Goal: Task Accomplishment & Management: Complete application form

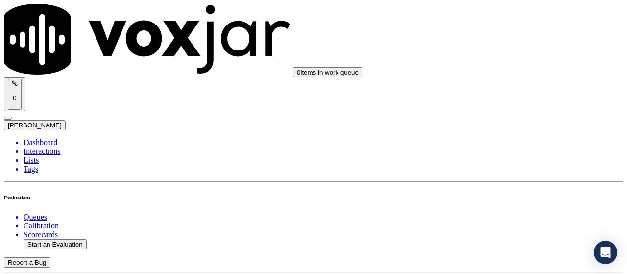
scroll to position [147, 0]
click at [492, 214] on div "Yes" at bounding box center [522, 209] width 111 height 9
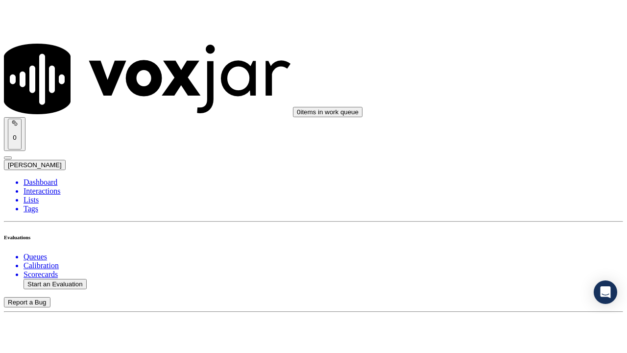
scroll to position [245, 0]
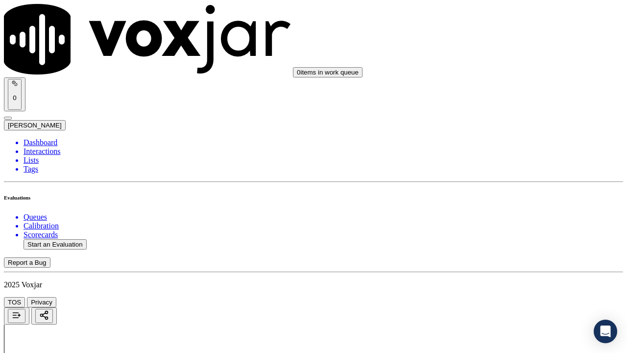
click at [504, 228] on div "Yes" at bounding box center [522, 223] width 111 height 9
click at [511, 130] on div "Yes" at bounding box center [522, 125] width 111 height 9
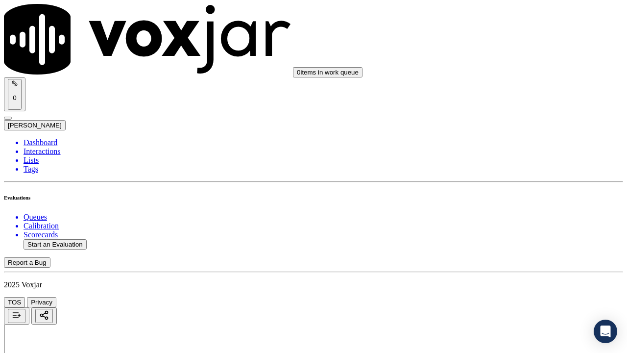
drag, startPoint x: 503, startPoint y: 159, endPoint x: 506, endPoint y: 207, distance: 48.1
click at [503, 159] on div "N/A" at bounding box center [522, 156] width 111 height 9
click at [498, 273] on div "N/A" at bounding box center [522, 313] width 111 height 9
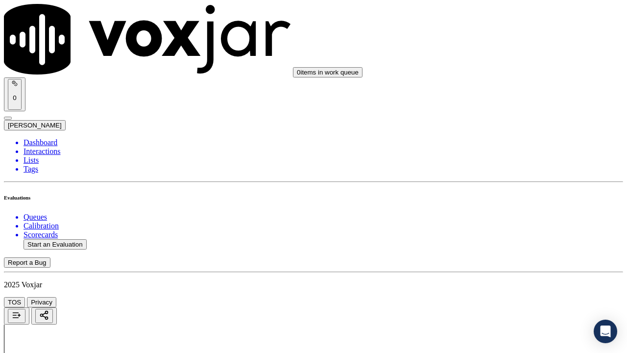
scroll to position [734, 0]
click at [510, 190] on div "Yes" at bounding box center [522, 186] width 111 height 9
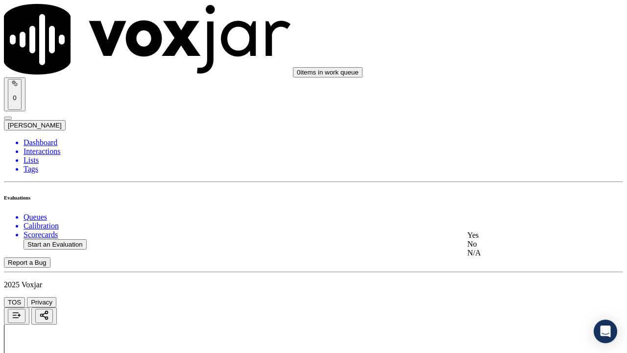
click at [508, 239] on div "Yes" at bounding box center [522, 235] width 111 height 9
click at [513, 188] on div "No" at bounding box center [522, 183] width 111 height 9
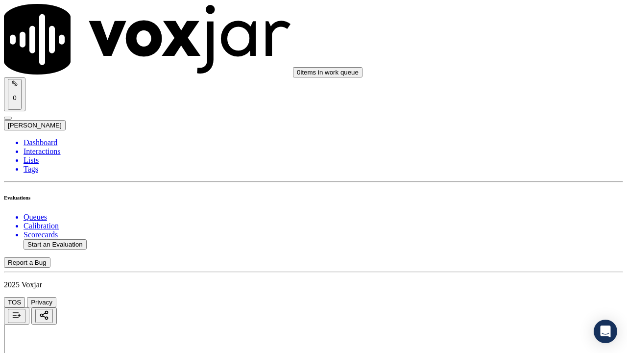
drag, startPoint x: 502, startPoint y: 216, endPoint x: 502, endPoint y: 223, distance: 6.4
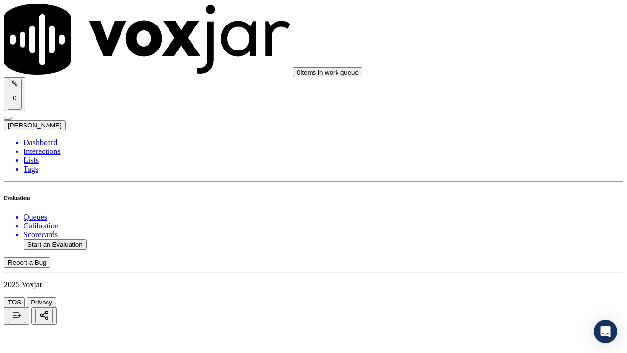
drag, startPoint x: 562, startPoint y: 240, endPoint x: 469, endPoint y: 225, distance: 94.7
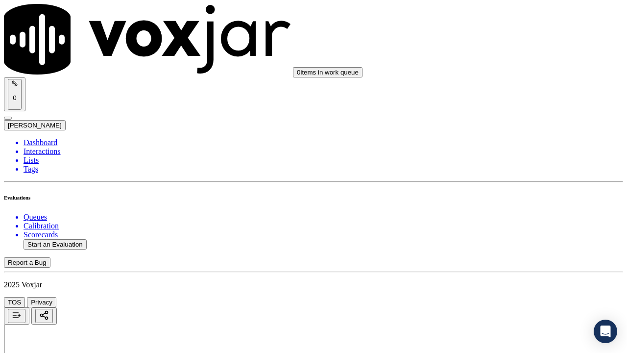
type textarea "6.52sec Authorized person said "Yes" when agent asked if she is the Acc holder …"
click at [505, 158] on div "Yes" at bounding box center [522, 153] width 111 height 9
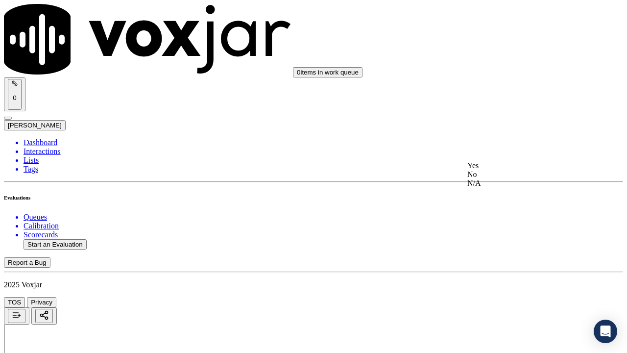
click at [514, 170] on div "Yes" at bounding box center [522, 165] width 111 height 9
click at [508, 175] on div "Yes" at bounding box center [522, 170] width 111 height 9
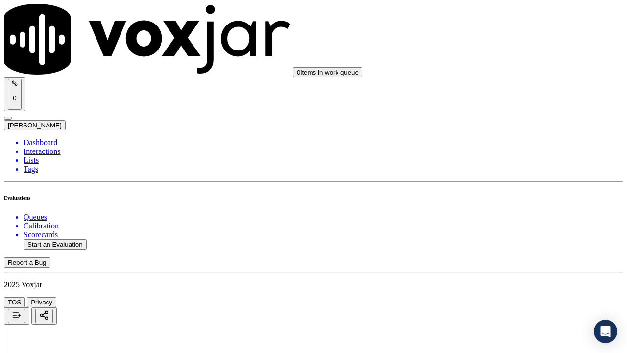
drag, startPoint x: 514, startPoint y: 165, endPoint x: 514, endPoint y: 185, distance: 19.6
click at [514, 161] on div "Yes" at bounding box center [522, 156] width 111 height 9
click at [507, 273] on div "Yes" at bounding box center [522, 280] width 111 height 9
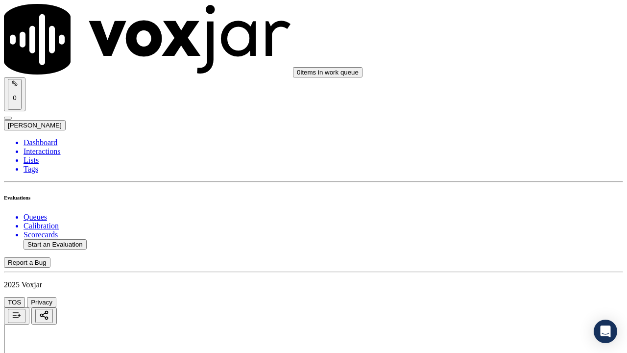
scroll to position [2007, 0]
click at [503, 157] on div "Yes" at bounding box center [522, 158] width 111 height 9
click at [507, 273] on div "Yes" at bounding box center [522, 282] width 111 height 9
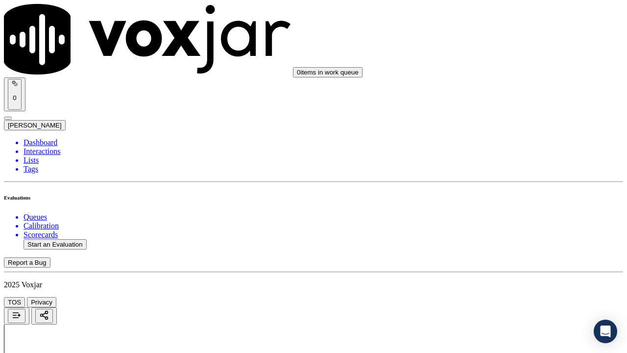
scroll to position [2252, 0]
click at [510, 177] on div "Yes" at bounding box center [522, 172] width 111 height 9
drag, startPoint x: 518, startPoint y: 294, endPoint x: 513, endPoint y: 307, distance: 13.8
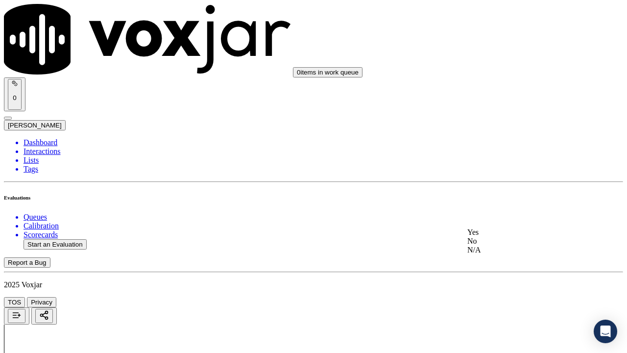
click at [500, 235] on div "Yes" at bounding box center [522, 232] width 111 height 9
click at [519, 250] on div "Yes" at bounding box center [522, 246] width 111 height 9
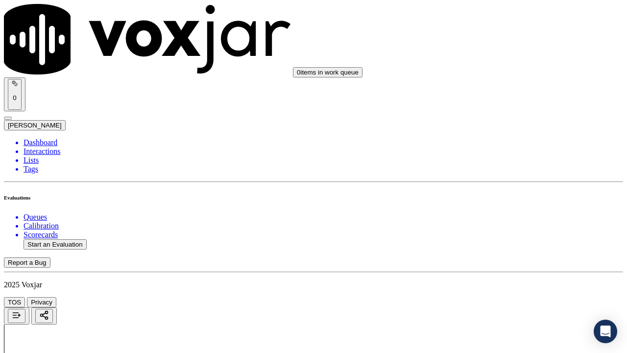
click at [507, 190] on div "No" at bounding box center [522, 186] width 111 height 9
click at [511, 121] on div "Yes" at bounding box center [522, 116] width 111 height 9
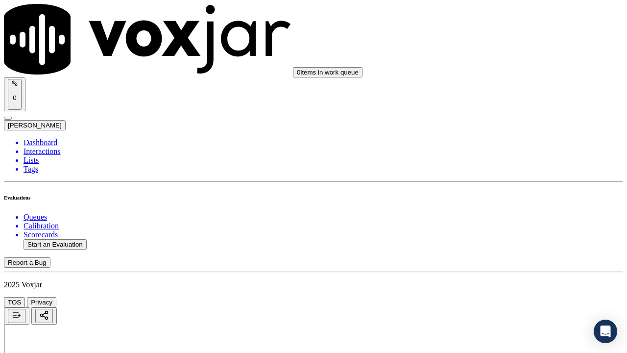
click at [500, 256] on div "Yes" at bounding box center [522, 251] width 111 height 9
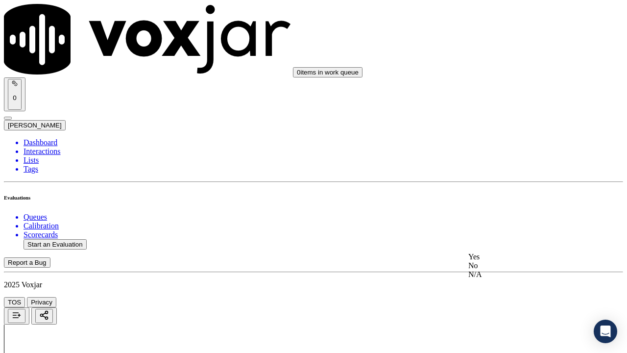
click at [529, 261] on div "Yes" at bounding box center [522, 256] width 109 height 9
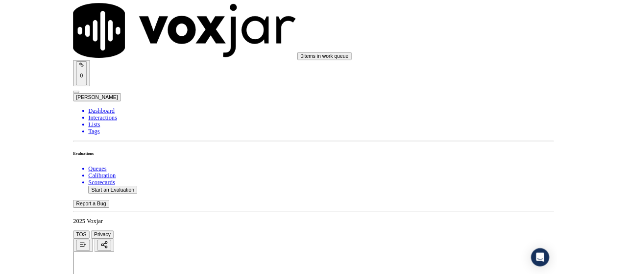
scroll to position [2899, 0]
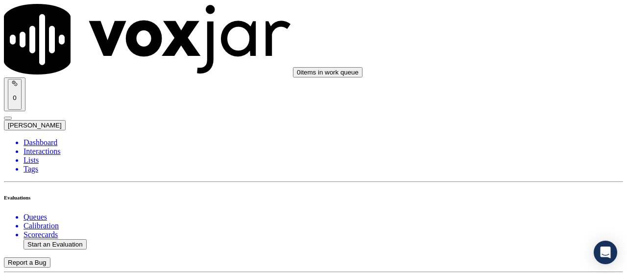
click at [76, 239] on button "Start an Evaluation" at bounding box center [55, 244] width 63 height 10
type input "20250827-154406_2157408855-all.mp3"
type input "isis"
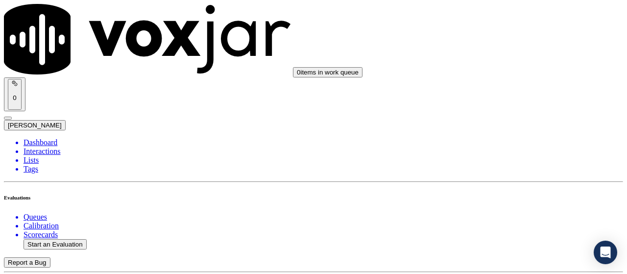
type input "[DATE]T12:50"
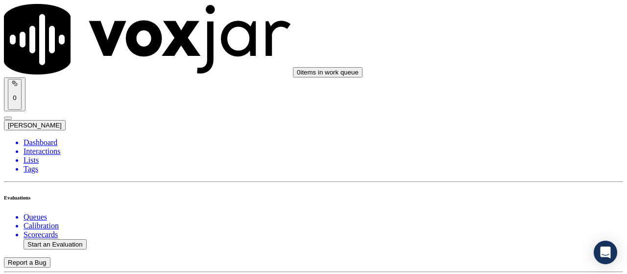
scroll to position [98, 0]
type input "[PERSON_NAME]"
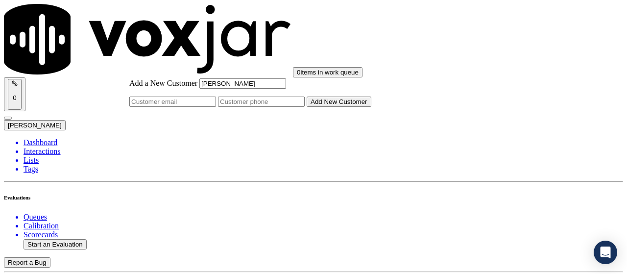
type input "[PERSON_NAME]"
drag, startPoint x: 357, startPoint y: 143, endPoint x: 355, endPoint y: 156, distance: 12.9
click at [305, 107] on input "Add a New Customer" at bounding box center [261, 101] width 87 height 10
paste input "2157408855"
type input "2157408855"
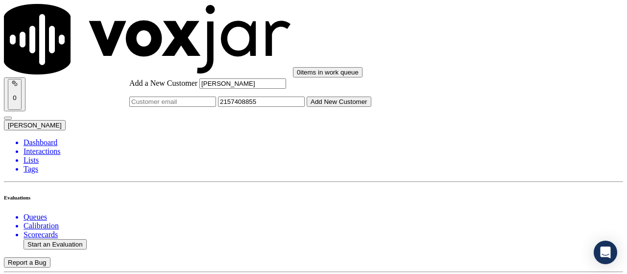
click at [354, 107] on button "Add New Customer" at bounding box center [338, 101] width 65 height 10
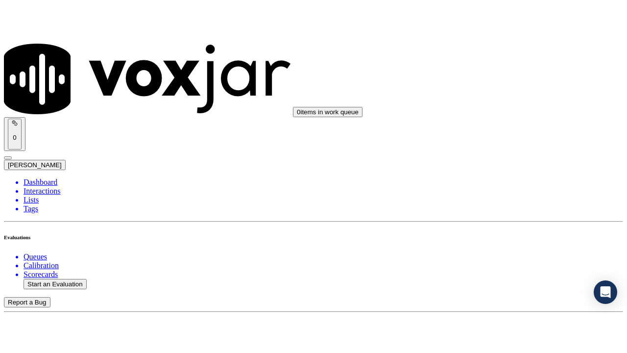
scroll to position [147, 0]
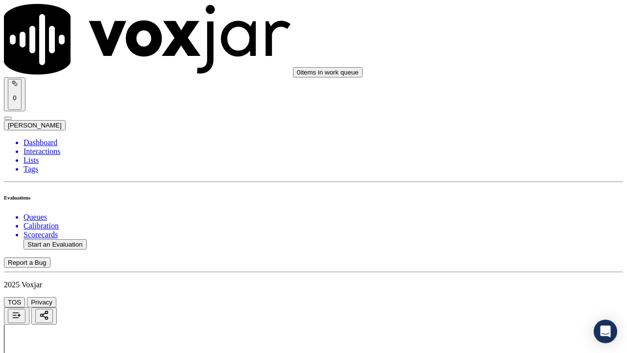
drag, startPoint x: 518, startPoint y: 193, endPoint x: 516, endPoint y: 201, distance: 8.2
click at [510, 214] on div "Yes" at bounding box center [522, 209] width 111 height 9
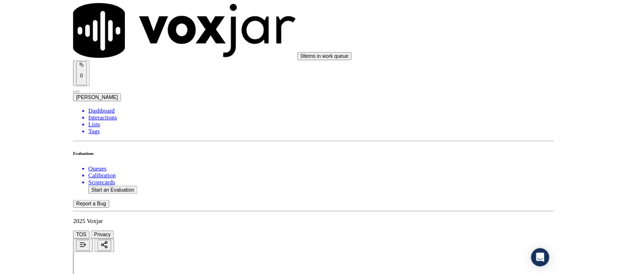
scroll to position [245, 0]
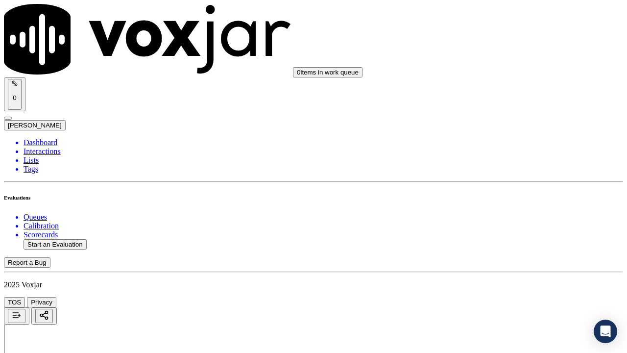
click at [504, 104] on div "Yes" at bounding box center [522, 99] width 111 height 9
click at [497, 225] on div "Yes" at bounding box center [522, 223] width 111 height 9
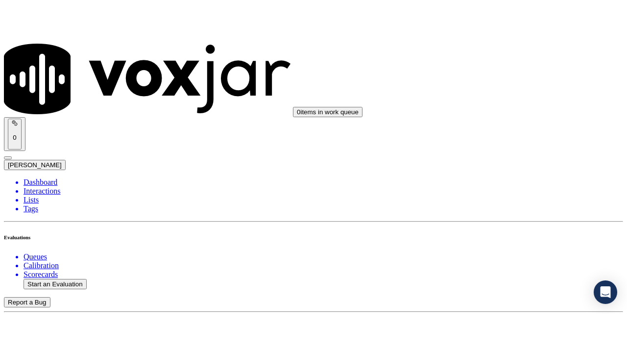
scroll to position [490, 0]
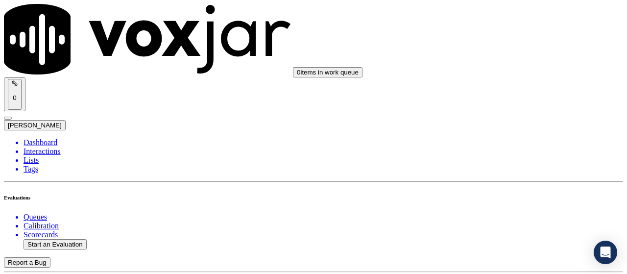
click at [498, 147] on div "N/A" at bounding box center [522, 143] width 111 height 9
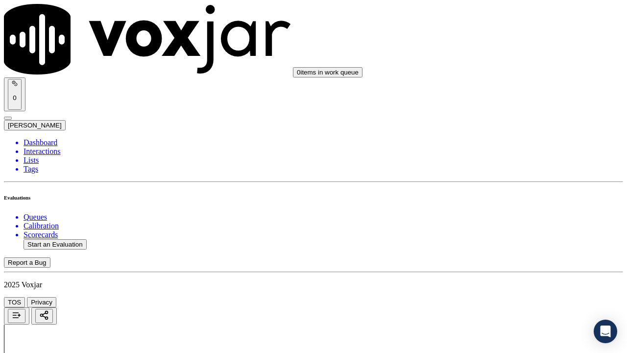
click at [496, 273] on div "N/A" at bounding box center [522, 313] width 111 height 9
drag, startPoint x: 493, startPoint y: 195, endPoint x: 491, endPoint y: 203, distance: 8.7
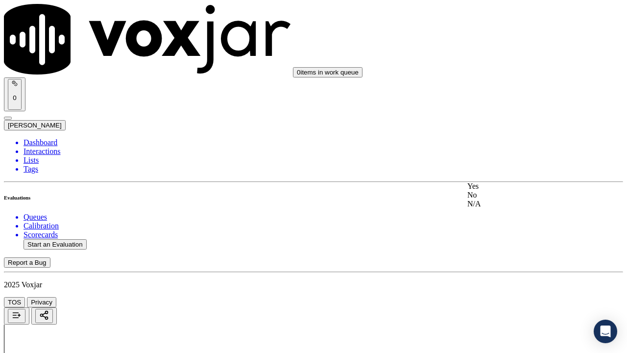
click at [493, 190] on div "Yes" at bounding box center [522, 186] width 111 height 9
click at [504, 141] on div "Yes" at bounding box center [522, 137] width 111 height 9
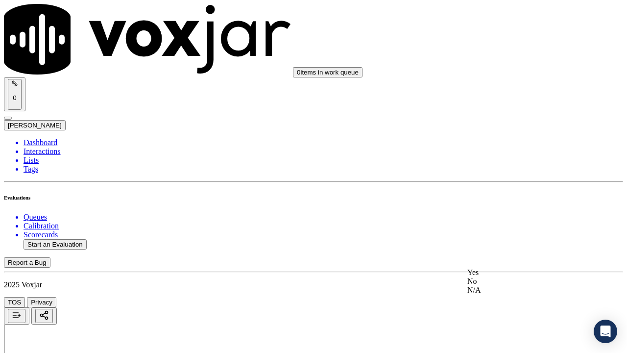
click at [491, 273] on div "Yes" at bounding box center [522, 272] width 111 height 9
click at [495, 57] on div "Yes" at bounding box center [522, 52] width 111 height 9
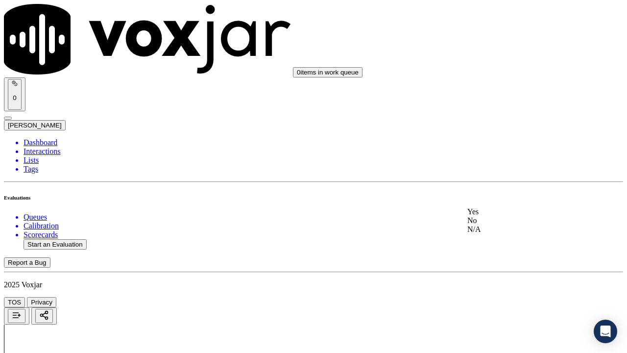
drag, startPoint x: 495, startPoint y: 199, endPoint x: 487, endPoint y: 234, distance: 36.2
click at [490, 214] on div "Yes" at bounding box center [522, 211] width 111 height 9
click at [500, 172] on div "Yes" at bounding box center [522, 167] width 111 height 9
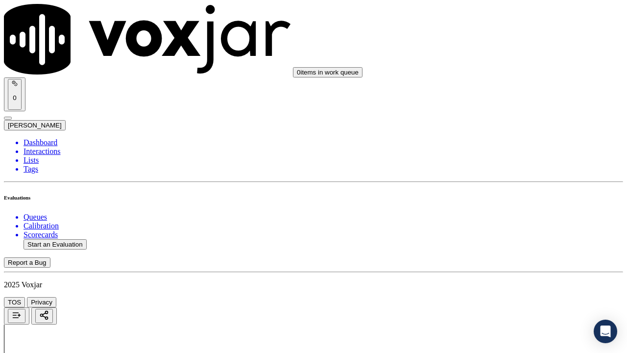
scroll to position [1861, 0]
click at [501, 133] on div "Yes" at bounding box center [522, 130] width 111 height 9
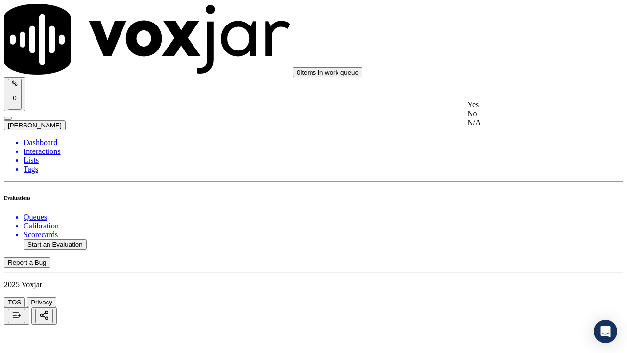
click at [508, 109] on div "Yes" at bounding box center [522, 104] width 111 height 9
click at [504, 62] on div "Yes" at bounding box center [522, 57] width 111 height 9
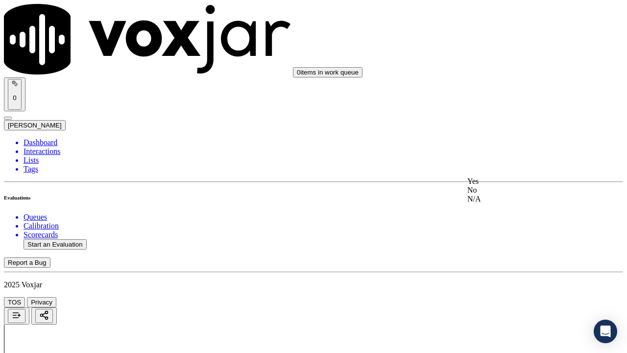
click at [498, 186] on div "Yes" at bounding box center [522, 181] width 111 height 9
click at [500, 174] on div "Yes" at bounding box center [522, 169] width 111 height 9
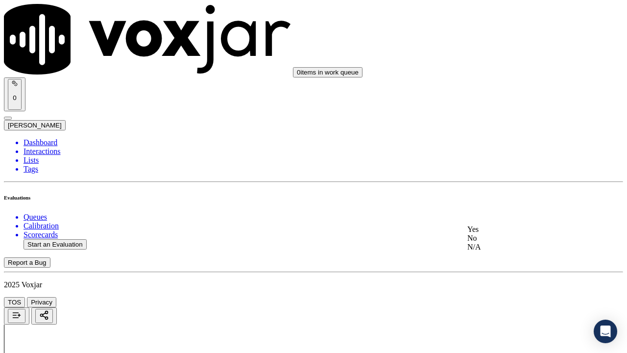
click at [501, 230] on div "Yes" at bounding box center [522, 229] width 111 height 9
click at [501, 99] on div "Yes" at bounding box center [522, 97] width 111 height 9
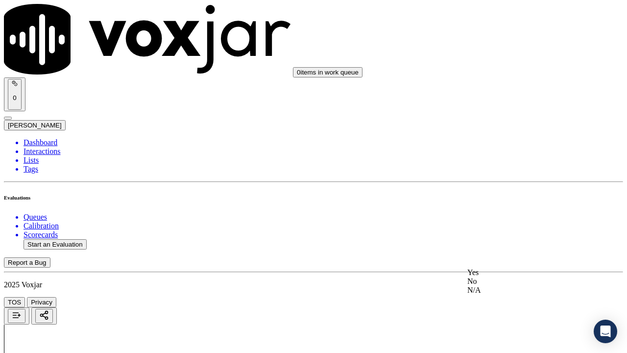
click at [504, 273] on div "Yes" at bounding box center [522, 272] width 111 height 9
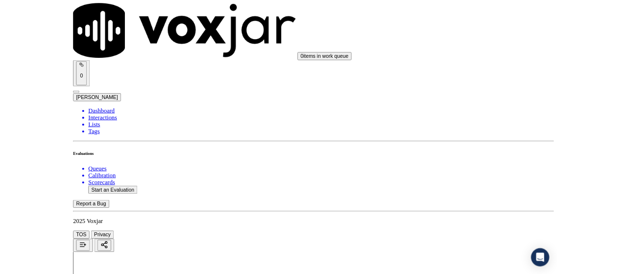
scroll to position [2847, 0]
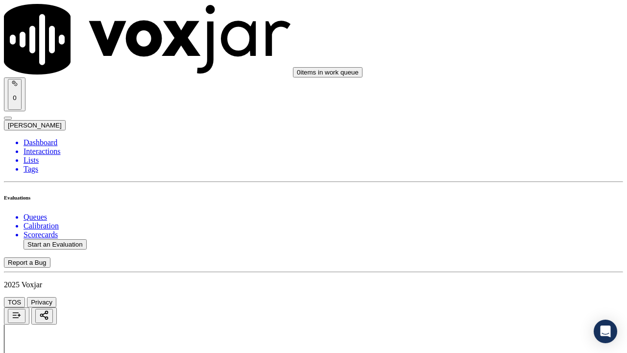
click at [496, 108] on div "Yes" at bounding box center [522, 106] width 111 height 9
click at [501, 246] on div "Yes" at bounding box center [522, 241] width 111 height 9
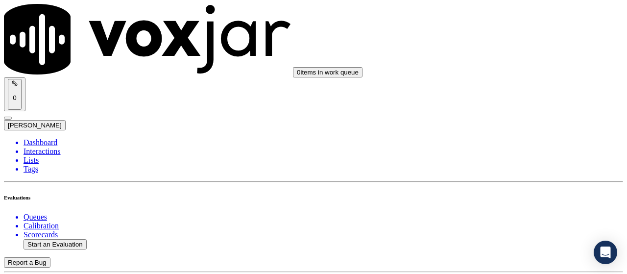
scroll to position [147, 0]
click at [71, 239] on button "Start an Evaluation" at bounding box center [55, 244] width 63 height 10
type input "20250827-132556_2154098537-all.mp3"
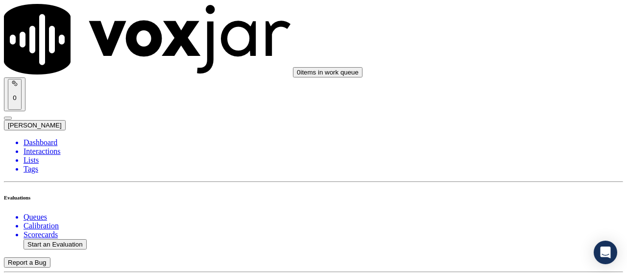
type input "lili"
type input "[DATE]T13:14"
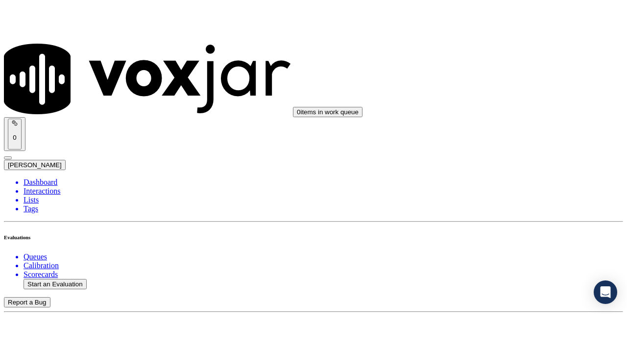
scroll to position [93, 0]
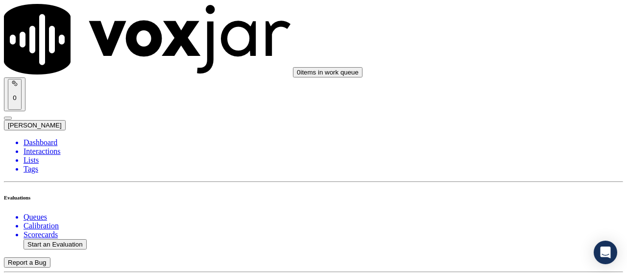
scroll to position [147, 0]
drag, startPoint x: 523, startPoint y: 191, endPoint x: 523, endPoint y: 201, distance: 9.8
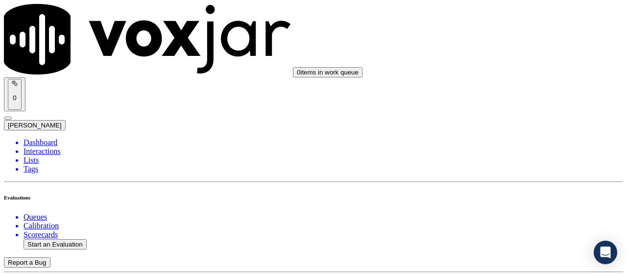
click at [521, 209] on div "Yes" at bounding box center [522, 209] width 111 height 9
drag, startPoint x: 500, startPoint y: 49, endPoint x: 508, endPoint y: 62, distance: 15.2
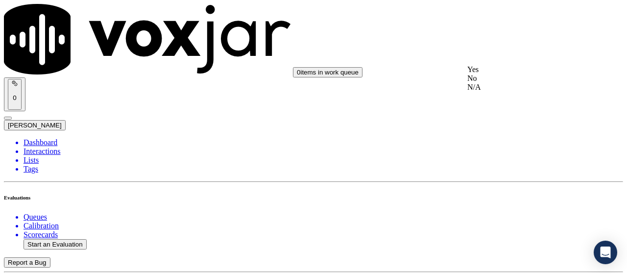
click at [515, 83] on div "No" at bounding box center [522, 78] width 111 height 9
type textarea "3.16sec & 8.21sec Agent stated the rate as 11.5c/Kwh whereas the correct rate i…"
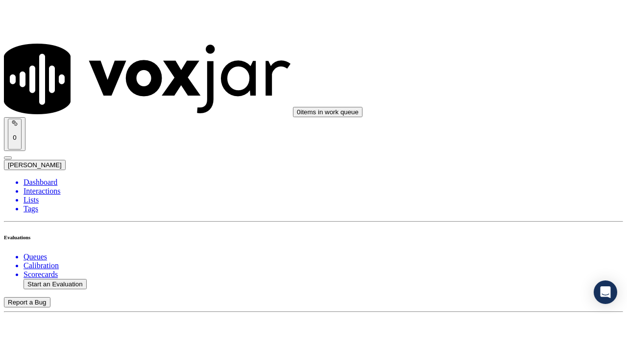
scroll to position [98, 0]
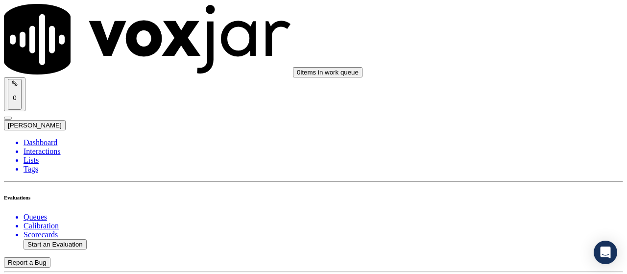
type input "[PERSON_NAME]"
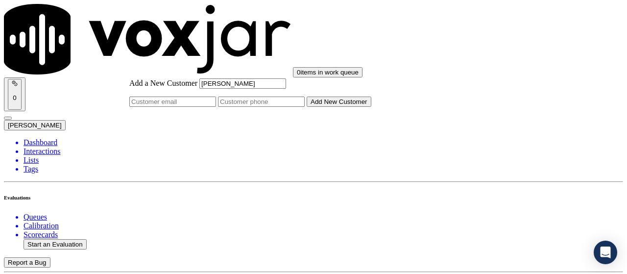
type input "[PERSON_NAME]"
click at [305, 107] on input "Add a New Customer" at bounding box center [261, 101] width 87 height 10
paste input "2154098537"
paste input "2152515519"
type input "2154098537-2152515519"
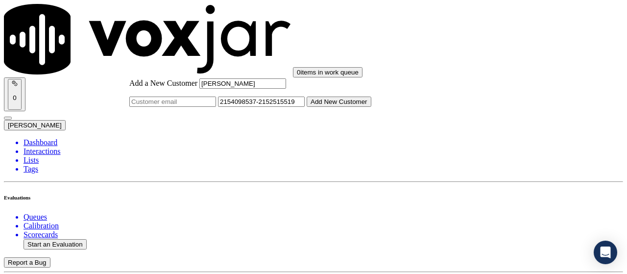
click at [371, 107] on button "Add New Customer" at bounding box center [338, 101] width 65 height 10
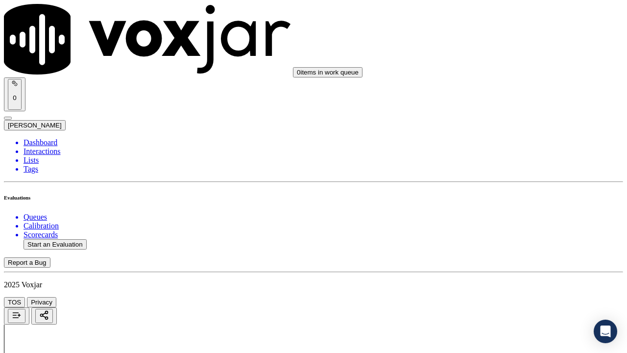
scroll to position [245, 0]
click at [500, 104] on div "Yes" at bounding box center [522, 99] width 111 height 9
click at [508, 228] on div "Yes" at bounding box center [522, 223] width 111 height 9
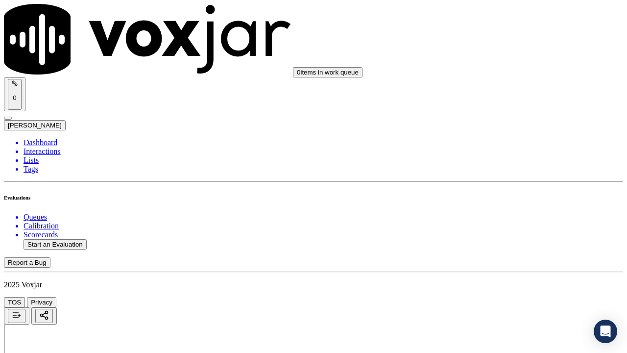
scroll to position [539, 0]
click at [512, 98] on div "N/A" at bounding box center [522, 94] width 111 height 9
click at [508, 269] on div "N/A" at bounding box center [522, 264] width 111 height 9
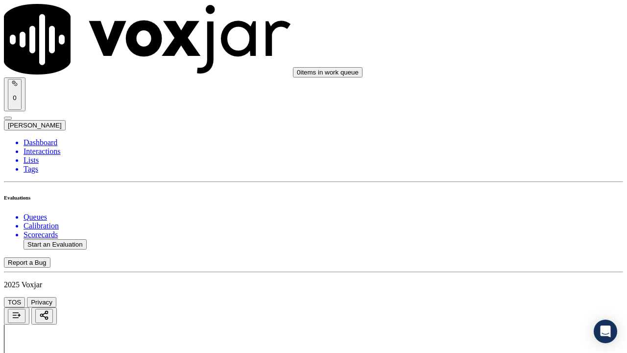
scroll to position [832, 0]
click at [508, 92] on div "Yes" at bounding box center [522, 88] width 111 height 9
click at [500, 239] on div "Yes" at bounding box center [522, 235] width 111 height 9
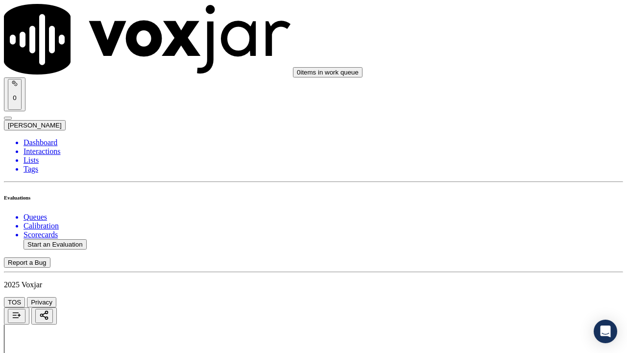
scroll to position [1126, 0]
click at [495, 81] on div "Yes" at bounding box center [522, 76] width 111 height 9
drag, startPoint x: 510, startPoint y: 182, endPoint x: 507, endPoint y: 190, distance: 8.2
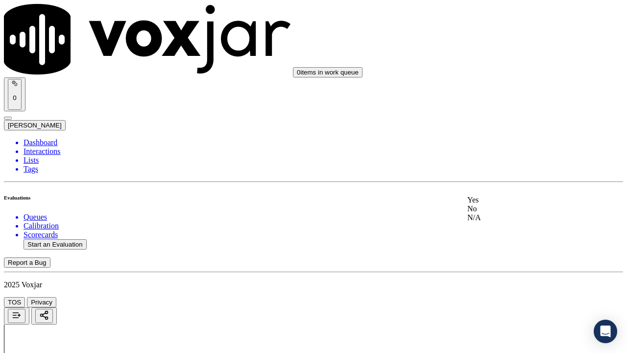
click at [505, 200] on div "Yes" at bounding box center [522, 199] width 111 height 9
click at [504, 117] on div "Yes" at bounding box center [522, 113] width 111 height 9
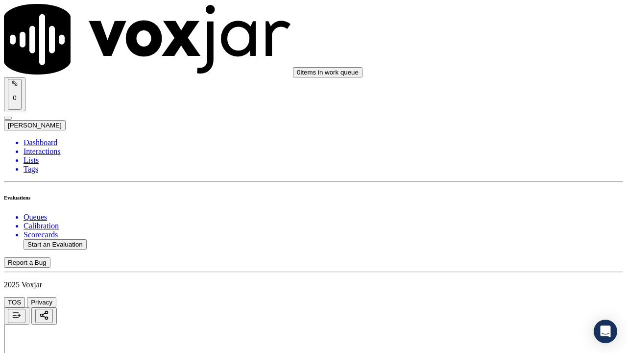
click at [516, 209] on div "Yes" at bounding box center [522, 205] width 111 height 9
click at [514, 87] on div "Yes" at bounding box center [522, 84] width 111 height 9
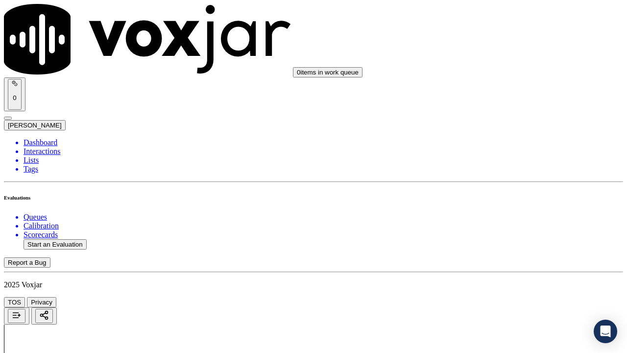
click at [511, 211] on div "Yes" at bounding box center [522, 207] width 111 height 9
click at [507, 140] on div "Yes" at bounding box center [522, 135] width 111 height 9
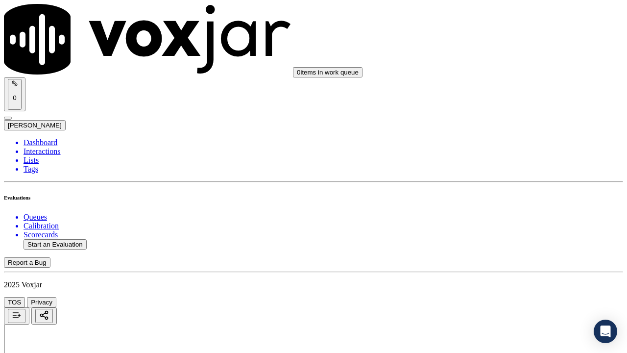
click at [514, 272] on div "Yes" at bounding box center [522, 270] width 111 height 9
drag, startPoint x: 504, startPoint y: 118, endPoint x: 508, endPoint y: 177, distance: 59.4
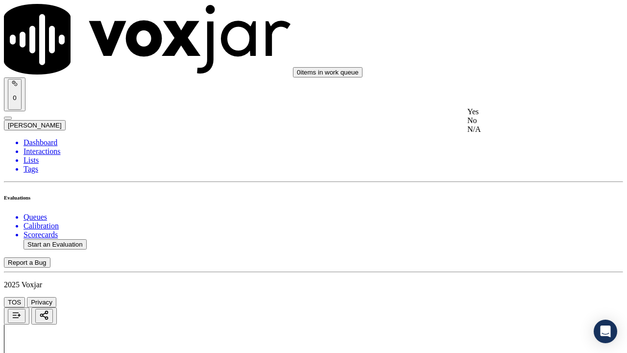
click at [504, 116] on div "Yes" at bounding box center [522, 111] width 111 height 9
click at [500, 244] on div "Yes No N/A" at bounding box center [522, 255] width 111 height 26
click at [499, 247] on div "Yes" at bounding box center [522, 246] width 111 height 9
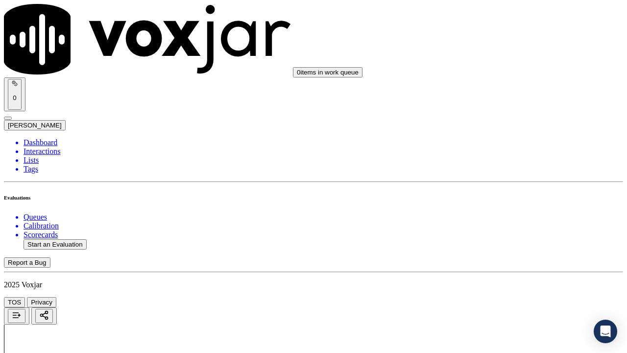
drag, startPoint x: 511, startPoint y: 187, endPoint x: 511, endPoint y: 201, distance: 14.7
click at [511, 182] on div "Yes" at bounding box center [522, 177] width 111 height 9
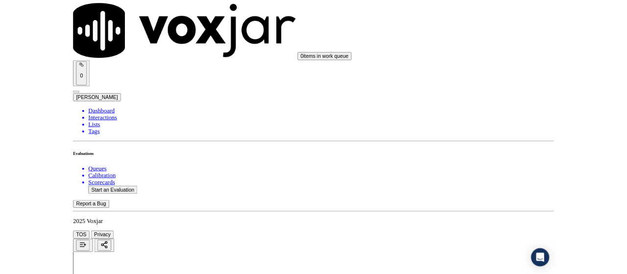
scroll to position [2899, 0]
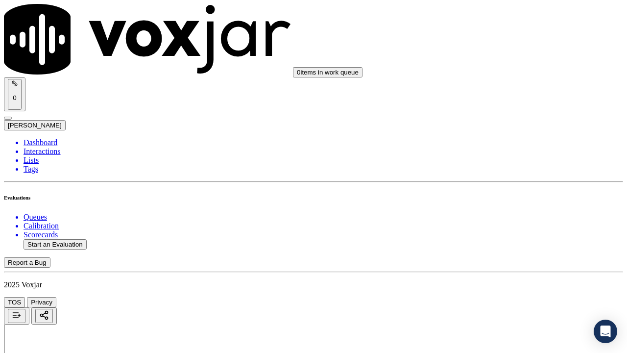
click at [505, 105] on div "Yes" at bounding box center [522, 106] width 111 height 9
click at [501, 237] on div "Yes No N/A" at bounding box center [522, 250] width 111 height 26
click at [500, 246] on div "Yes" at bounding box center [522, 241] width 111 height 9
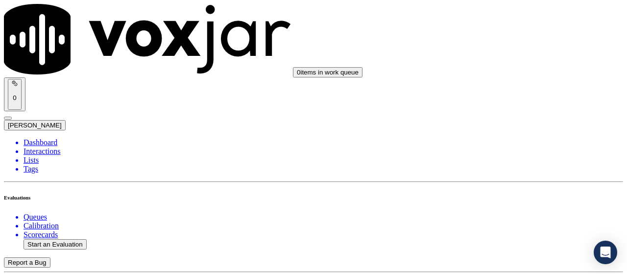
scroll to position [73, 0]
click at [52, 239] on button "Start an Evaluation" at bounding box center [55, 244] width 63 height 10
type input "20250827-111958_4127280187-all.mp3"
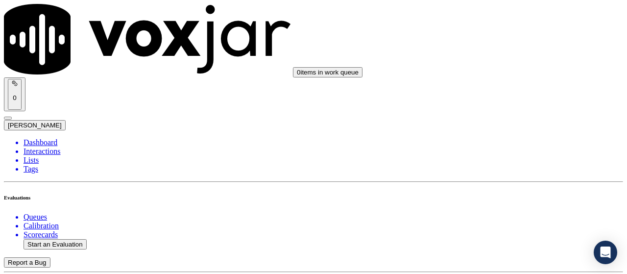
type input "[PERSON_NAME]"
type input "[DATE]T13:23"
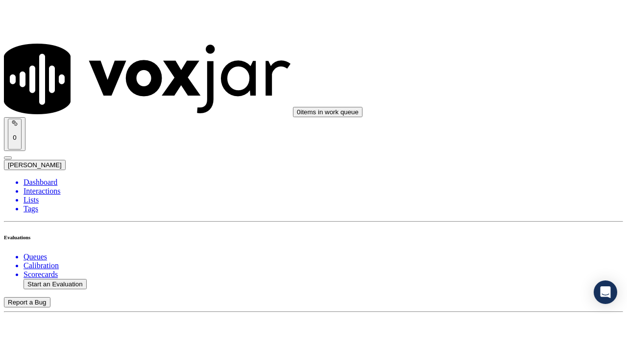
scroll to position [93, 0]
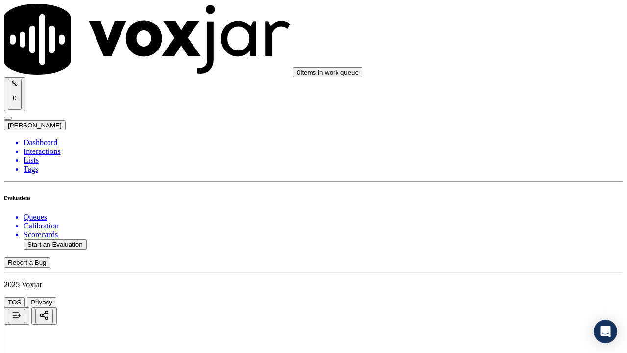
drag, startPoint x: 357, startPoint y: 335, endPoint x: 355, endPoint y: 342, distance: 6.5
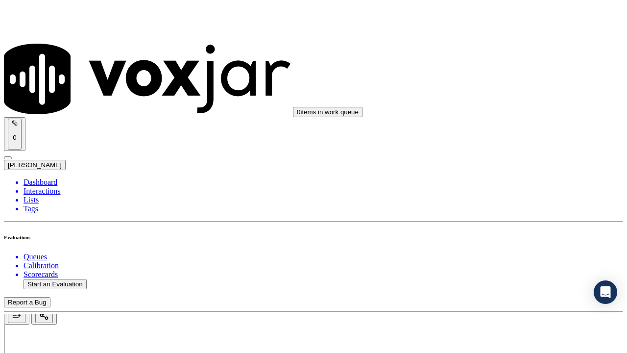
scroll to position [98, 0]
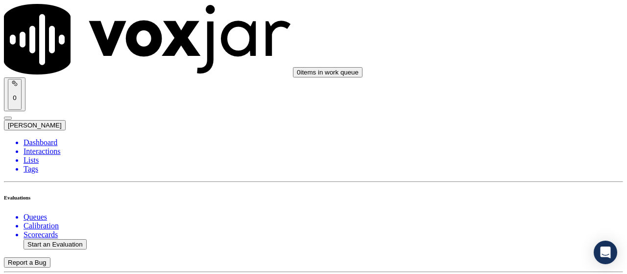
type input "[PERSON_NAME]"
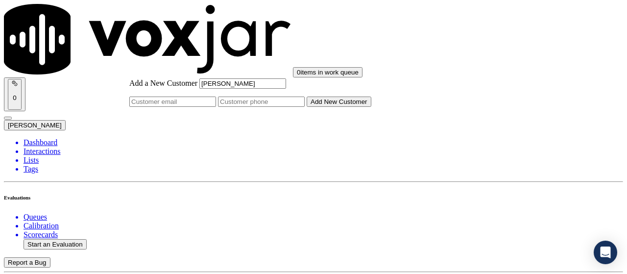
type input "[PERSON_NAME]"
drag, startPoint x: 346, startPoint y: 145, endPoint x: 334, endPoint y: 127, distance: 22.3
click at [305, 107] on input "Add a New Customer" at bounding box center [261, 101] width 87 height 10
paste input "4127280187"
type input "4127280187"
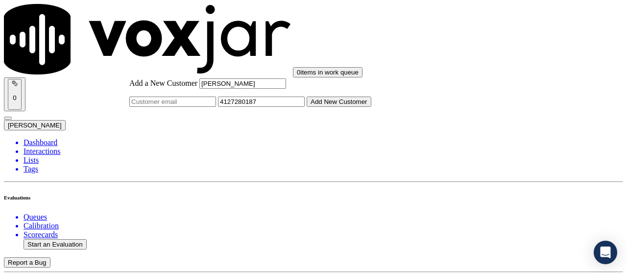
click at [355, 107] on button "Add New Customer" at bounding box center [338, 101] width 65 height 10
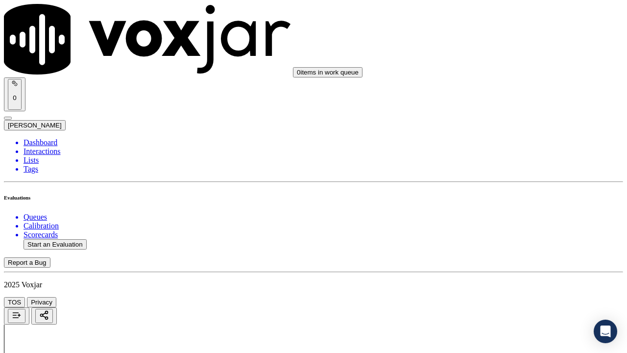
drag, startPoint x: 518, startPoint y: 317, endPoint x: 517, endPoint y: 308, distance: 8.9
click at [496, 213] on div "Yes" at bounding box center [522, 209] width 111 height 9
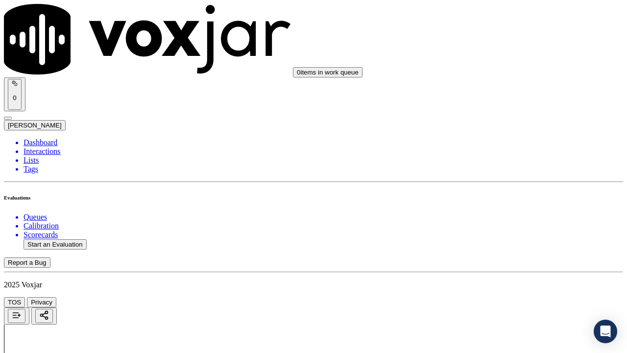
drag, startPoint x: 494, startPoint y: 104, endPoint x: 498, endPoint y: 218, distance: 114.1
click at [495, 104] on div "Yes" at bounding box center [522, 99] width 111 height 9
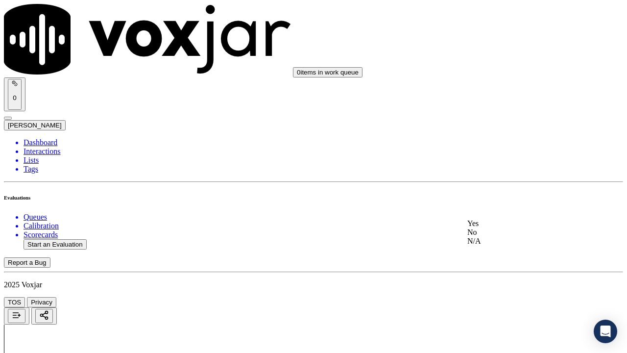
click at [494, 228] on div "Yes" at bounding box center [522, 223] width 111 height 9
click at [510, 196] on div "N/A" at bounding box center [522, 192] width 111 height 9
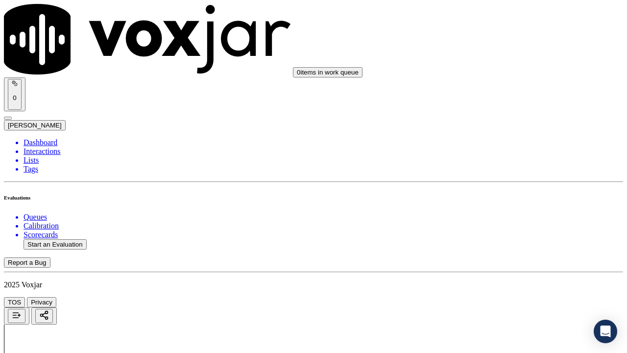
click at [502, 122] on div "N/A" at bounding box center [522, 117] width 111 height 9
click at [485, 239] on div "Yes" at bounding box center [522, 235] width 111 height 9
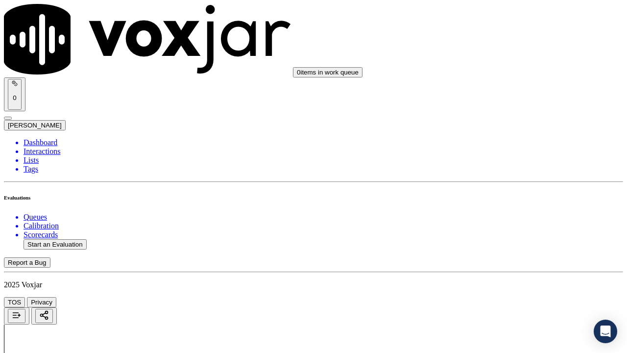
drag, startPoint x: 488, startPoint y: 90, endPoint x: 540, endPoint y: 141, distance: 72.7
click at [488, 91] on div "Yes" at bounding box center [522, 88] width 111 height 9
click at [503, 221] on div "Yes No N/A" at bounding box center [522, 232] width 111 height 26
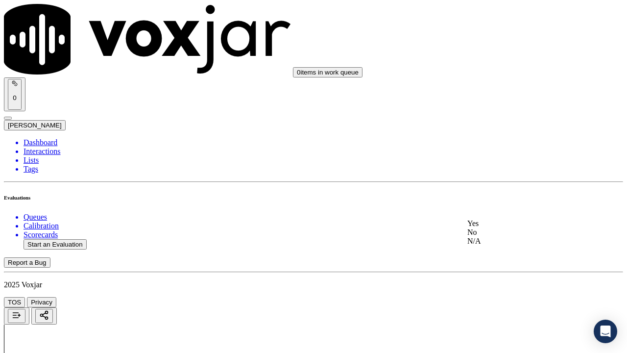
click at [502, 225] on div "Yes" at bounding box center [522, 223] width 111 height 9
click at [504, 104] on div "Yes" at bounding box center [522, 101] width 111 height 9
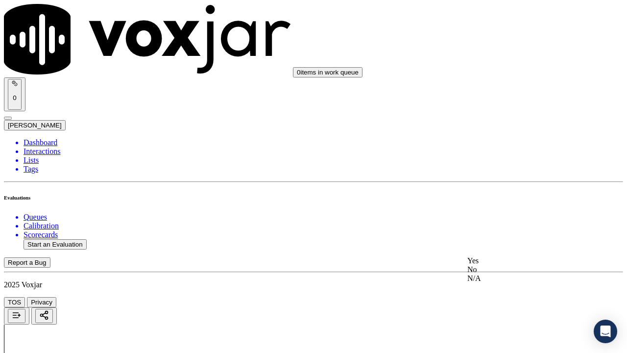
click at [509, 256] on div "Yes No N/A" at bounding box center [522, 269] width 111 height 26
click at [503, 263] on div "Yes" at bounding box center [522, 260] width 111 height 9
click at [501, 172] on div "Yes" at bounding box center [522, 167] width 111 height 9
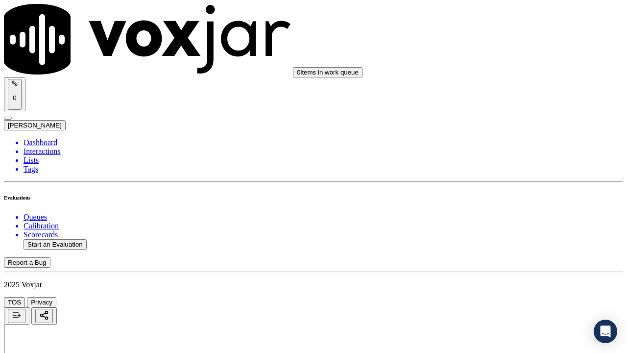
scroll to position [1763, 0]
drag, startPoint x: 512, startPoint y: 111, endPoint x: 520, endPoint y: 212, distance: 101.7
click at [513, 109] on div "Yes" at bounding box center [522, 104] width 111 height 9
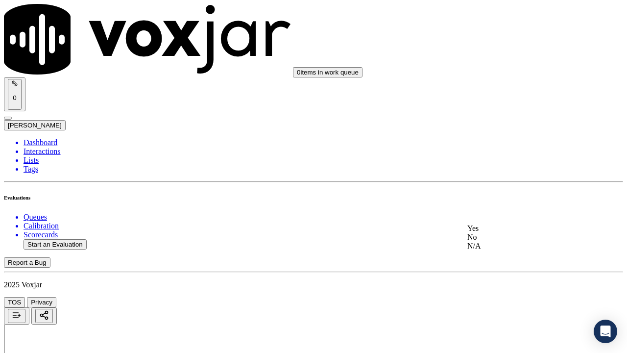
click at [510, 229] on div "Yes" at bounding box center [522, 228] width 111 height 9
click at [506, 111] on div "Yes" at bounding box center [522, 106] width 111 height 9
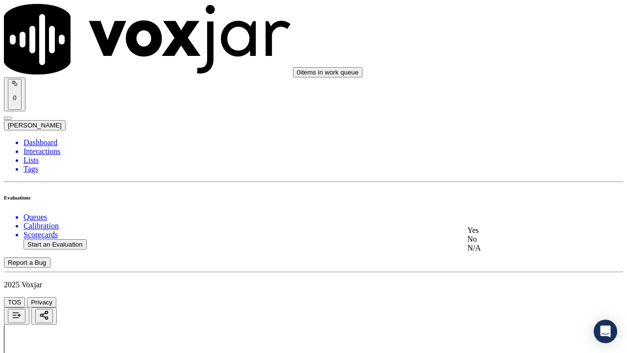
click at [491, 233] on div "Yes" at bounding box center [522, 230] width 111 height 9
drag, startPoint x: 502, startPoint y: 110, endPoint x: 517, endPoint y: 176, distance: 67.2
click at [504, 125] on div "Yes" at bounding box center [522, 120] width 111 height 9
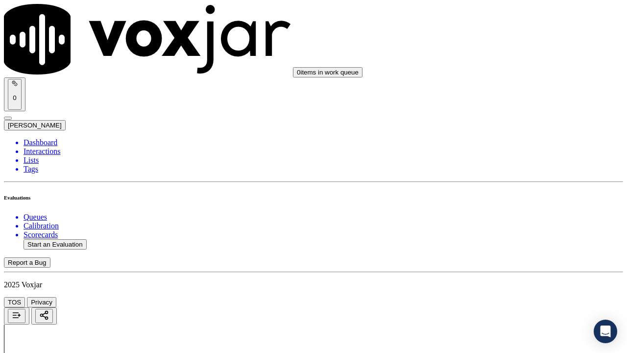
click at [507, 257] on div "Yes" at bounding box center [522, 255] width 111 height 9
drag, startPoint x: 496, startPoint y: 137, endPoint x: 514, endPoint y: 172, distance: 39.9
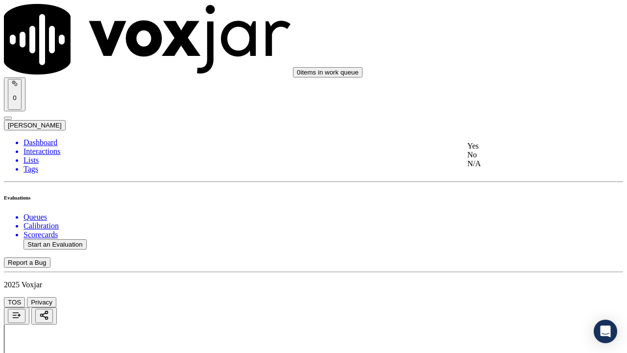
click at [499, 150] on div "Yes" at bounding box center [522, 145] width 111 height 9
click at [494, 250] on div "Yes" at bounding box center [522, 245] width 111 height 9
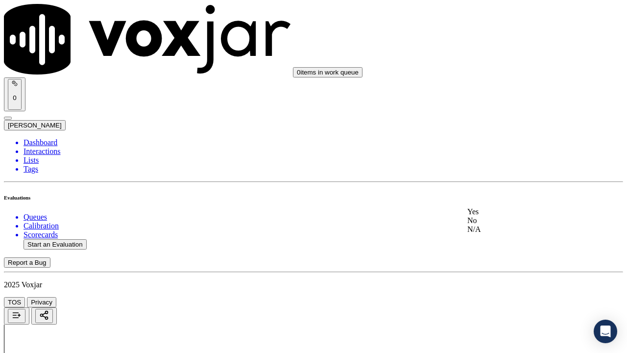
click at [504, 213] on div "Yes" at bounding box center [522, 211] width 111 height 9
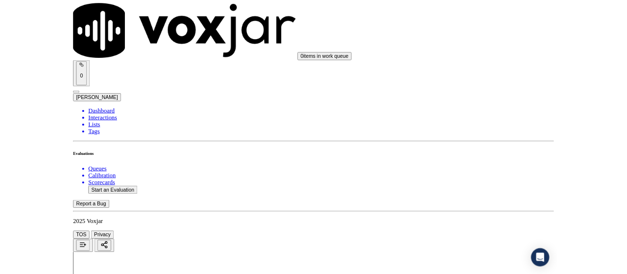
scroll to position [2847, 0]
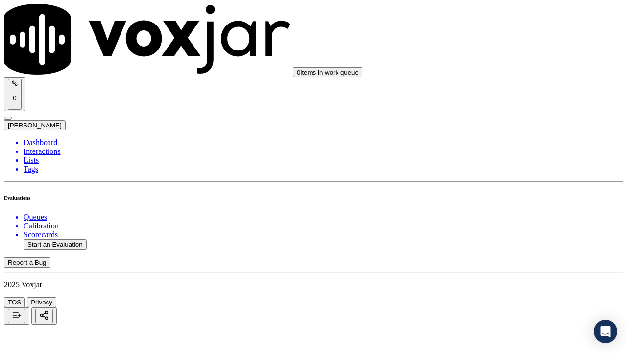
drag, startPoint x: 505, startPoint y: 243, endPoint x: 499, endPoint y: 313, distance: 69.7
click at [504, 246] on div "Yes" at bounding box center [522, 241] width 111 height 9
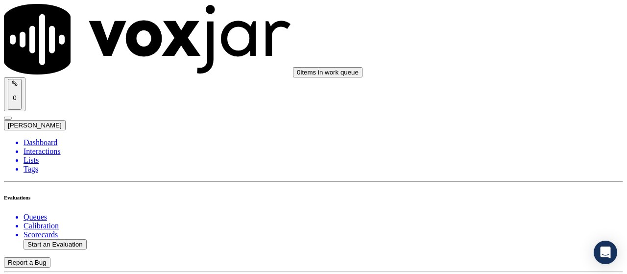
scroll to position [147, 0]
click at [71, 239] on button "Start an Evaluation" at bounding box center [55, 244] width 63 height 10
type input "20250827-151749_2027024615-all.mp3"
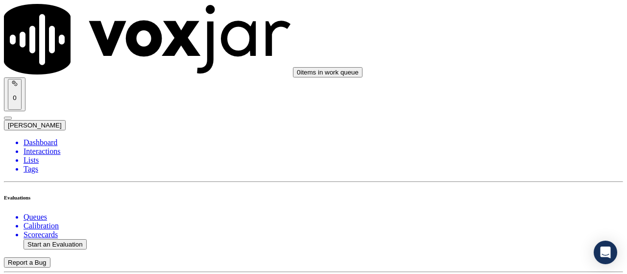
type input "isi"
type input "[DATE]T13:46"
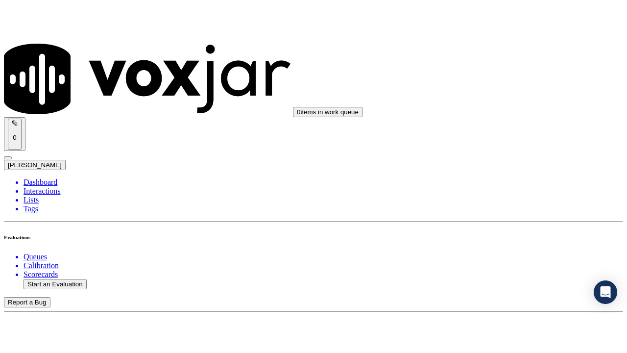
scroll to position [93, 0]
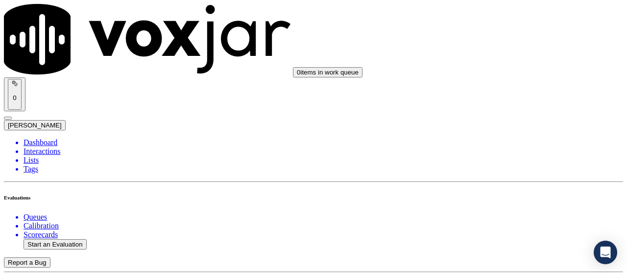
scroll to position [147, 0]
paste input "[PERSON_NAME]"
type input "[PERSON_NAME]"
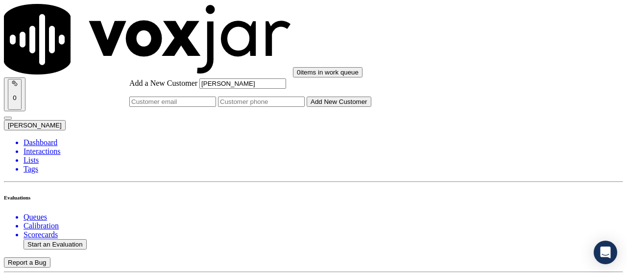
type input "[PERSON_NAME]"
click at [305, 107] on input "Add a New Customer" at bounding box center [261, 101] width 87 height 10
paste input "2027024615"
paste input "2024893365"
type input "2027024615-2024893365"
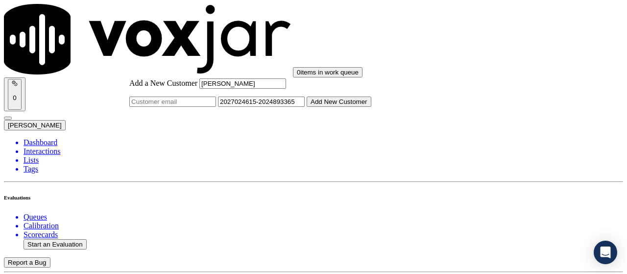
click at [371, 107] on button "Add New Customer" at bounding box center [338, 101] width 65 height 10
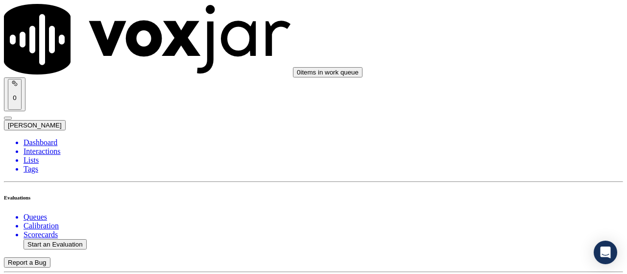
drag, startPoint x: 508, startPoint y: 183, endPoint x: 479, endPoint y: 188, distance: 28.8
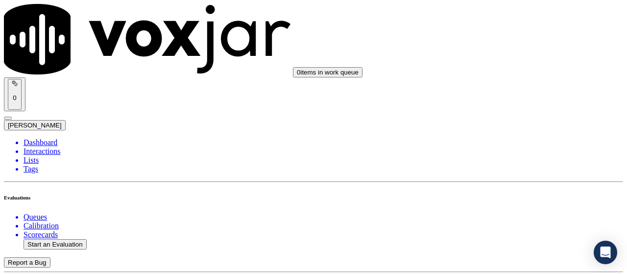
click at [498, 213] on div "Yes" at bounding box center [522, 209] width 111 height 9
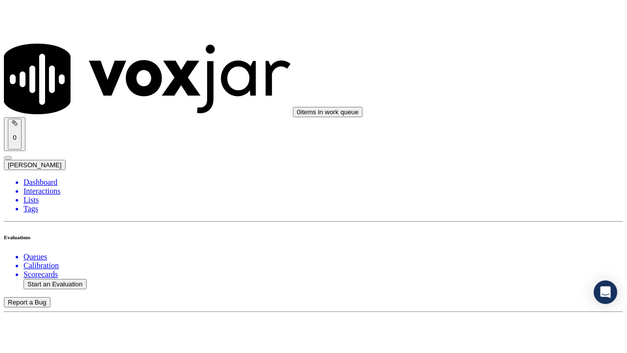
scroll to position [245, 0]
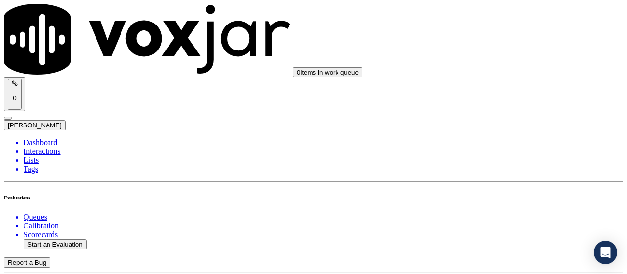
click at [495, 101] on div "Yes" at bounding box center [522, 99] width 111 height 9
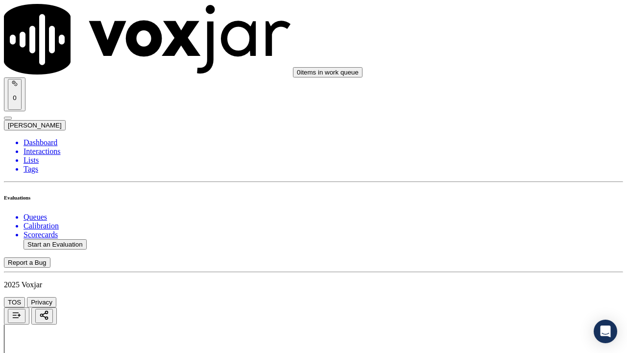
click at [493, 224] on div "Yes" at bounding box center [522, 223] width 111 height 9
click at [513, 196] on div "N/A" at bounding box center [522, 192] width 111 height 9
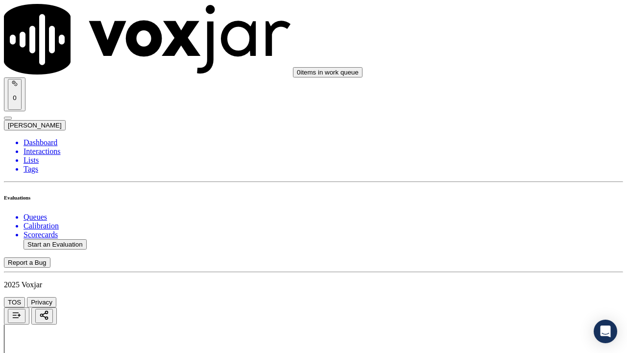
scroll to position [636, 0]
click at [506, 171] on div "N/A" at bounding box center [522, 166] width 111 height 9
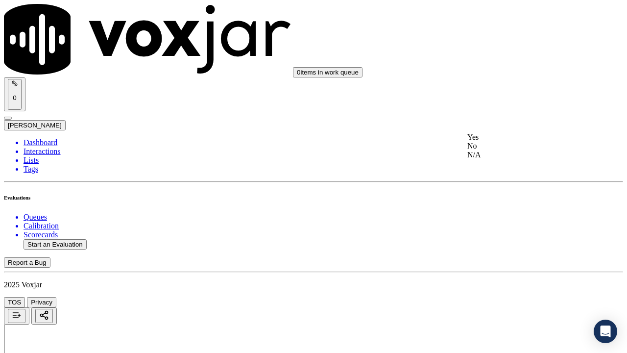
click at [498, 141] on div "Yes" at bounding box center [522, 137] width 111 height 9
click at [501, 234] on div "Yes" at bounding box center [522, 235] width 111 height 9
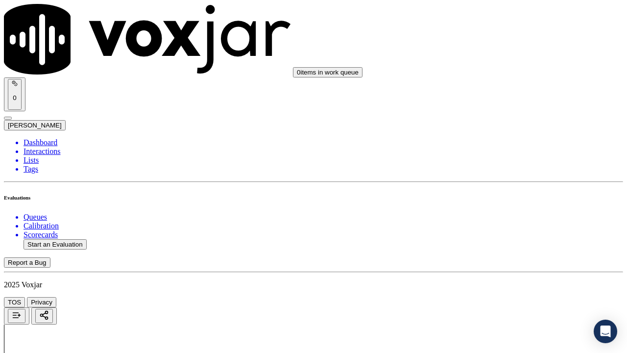
click at [498, 204] on div "Yes" at bounding box center [522, 199] width 111 height 9
click at [498, 81] on div "Yes" at bounding box center [522, 76] width 111 height 9
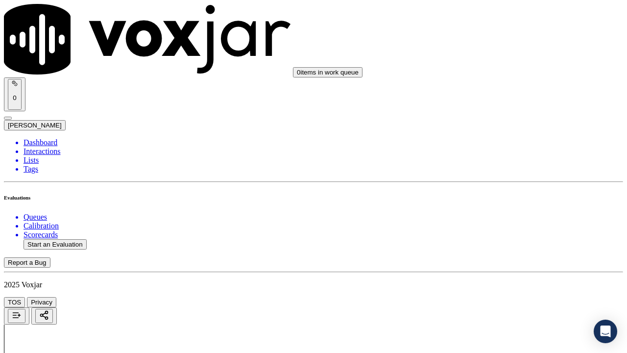
click at [503, 164] on div "Yes" at bounding box center [522, 162] width 111 height 9
click at [500, 172] on div "Yes" at bounding box center [522, 167] width 111 height 9
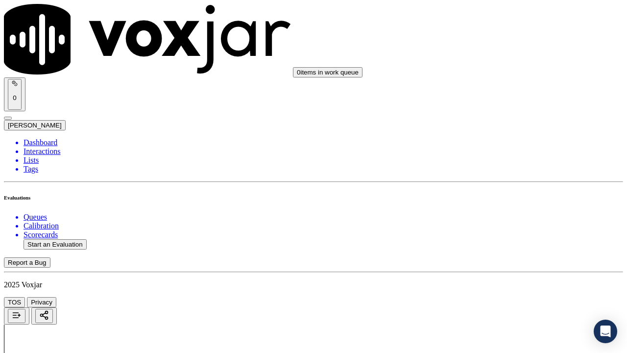
scroll to position [1714, 0]
click at [496, 158] on div "Yes" at bounding box center [522, 153] width 111 height 9
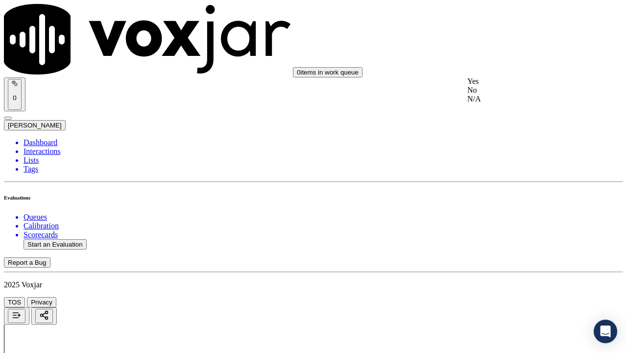
click at [497, 86] on div "Yes" at bounding box center [522, 81] width 111 height 9
drag, startPoint x: 501, startPoint y: 204, endPoint x: 500, endPoint y: 224, distance: 19.6
click at [501, 205] on div "Yes" at bounding box center [522, 204] width 111 height 9
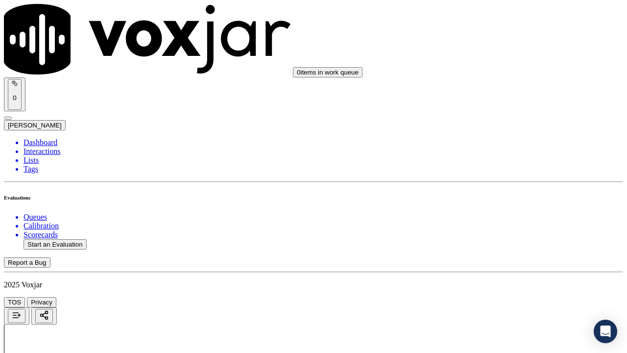
click at [495, 132] on div "Yes" at bounding box center [522, 132] width 111 height 9
click at [495, 272] on div "Yes" at bounding box center [522, 267] width 111 height 9
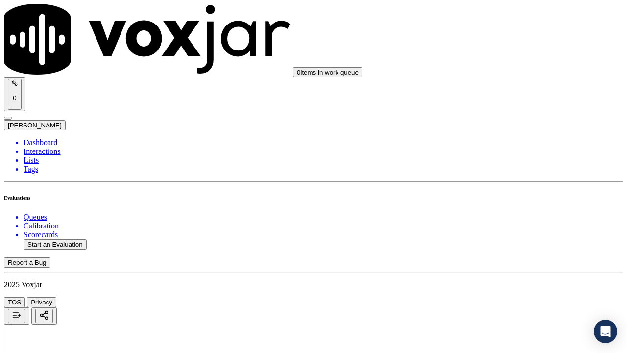
click at [503, 211] on div "Yes" at bounding box center [522, 206] width 111 height 9
click at [507, 52] on div "Yes" at bounding box center [522, 48] width 111 height 9
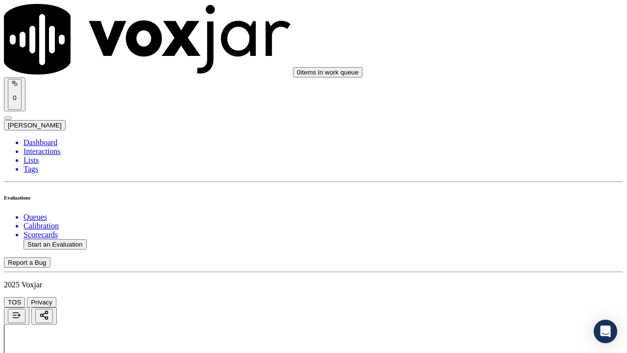
click at [503, 226] on div "Yes" at bounding box center [522, 223] width 111 height 9
click at [502, 167] on div "Yes" at bounding box center [522, 162] width 111 height 9
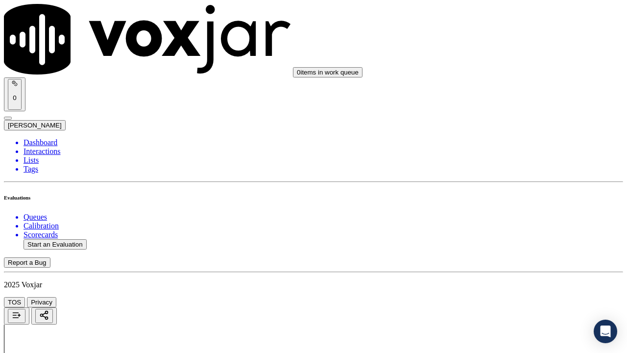
click at [500, 273] on div "Yes" at bounding box center [522, 297] width 111 height 9
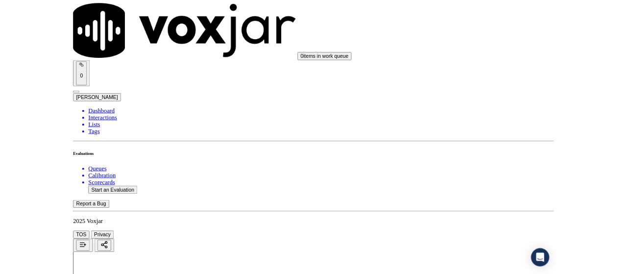
scroll to position [2847, 0]
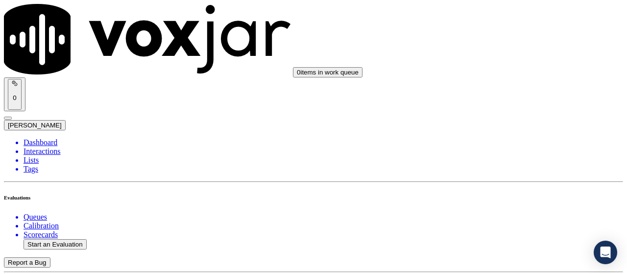
click at [60, 239] on button "Start an Evaluation" at bounding box center [55, 244] width 63 height 10
type input "20250827-124613_8148440413-all.mp3"
type input "isis"
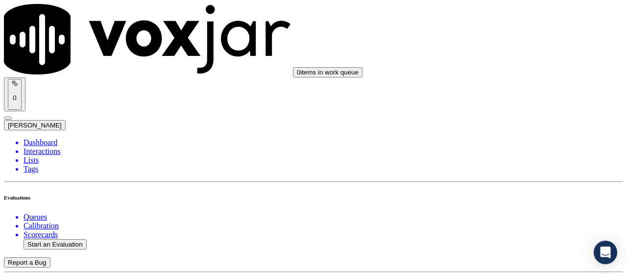
type input "[DATE]T13:57"
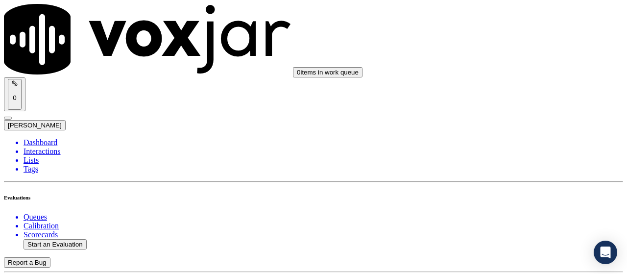
drag, startPoint x: 418, startPoint y: 213, endPoint x: 373, endPoint y: 203, distance: 45.6
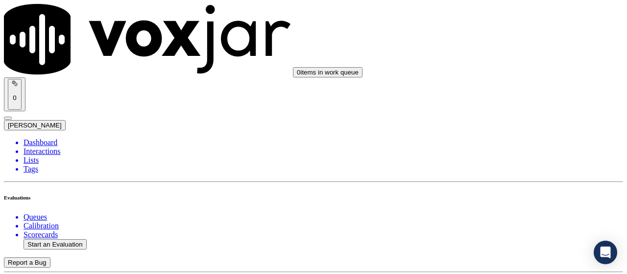
scroll to position [98, 0]
paste input "[PERSON_NAME]"
type input "[PERSON_NAME]"
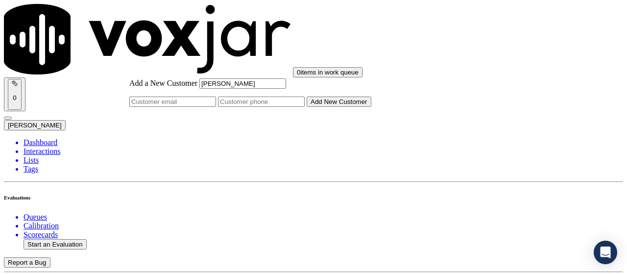
type input "[PERSON_NAME]"
click at [305, 107] on input "Add a New Customer" at bounding box center [261, 101] width 87 height 10
paste input "8148440413"
type input "8148440413"
click at [353, 107] on button "Add New Customer" at bounding box center [338, 101] width 65 height 10
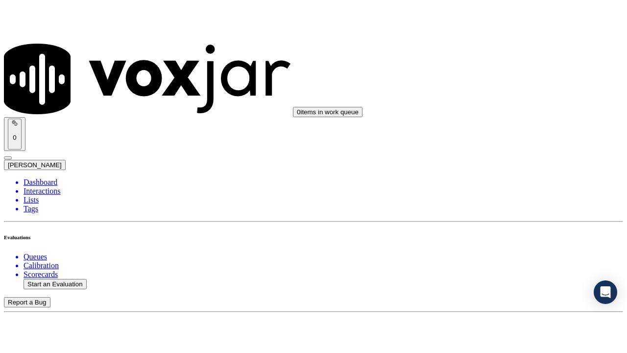
scroll to position [196, 0]
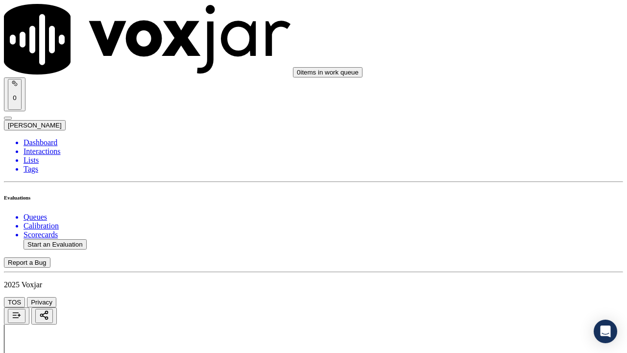
click at [498, 214] on div "Yes" at bounding box center [522, 209] width 111 height 9
click at [502, 50] on div "Yes" at bounding box center [522, 51] width 111 height 9
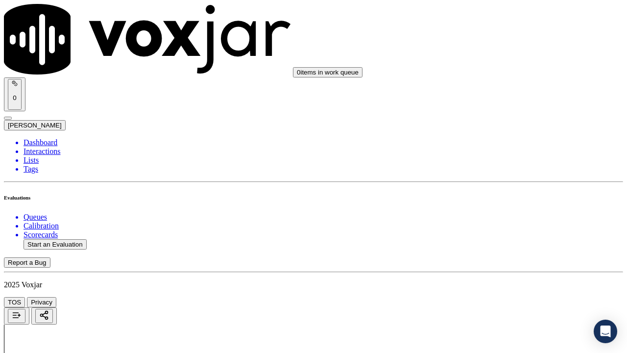
click at [507, 179] on div "Yes" at bounding box center [522, 174] width 111 height 9
click at [502, 268] on div "N/A" at bounding box center [522, 263] width 111 height 9
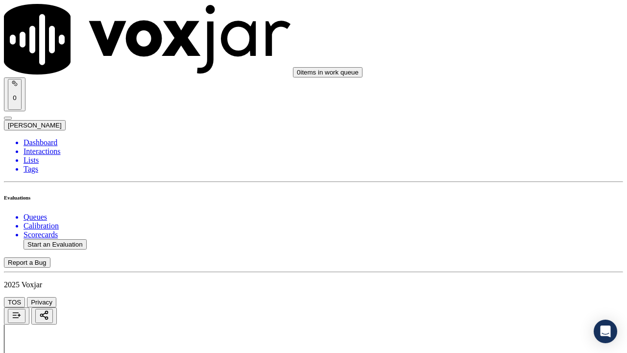
drag, startPoint x: 509, startPoint y: 276, endPoint x: 509, endPoint y: 306, distance: 29.4
click at [509, 269] on div "N/A" at bounding box center [522, 264] width 111 height 9
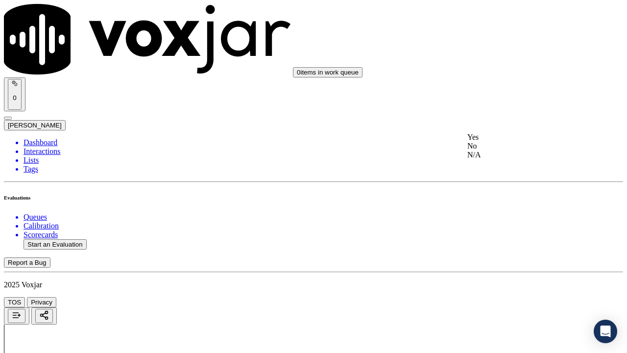
click at [504, 137] on div "Yes" at bounding box center [522, 137] width 111 height 9
click at [509, 273] on div "Yes" at bounding box center [522, 284] width 111 height 9
drag, startPoint x: 502, startPoint y: 105, endPoint x: 504, endPoint y: 116, distance: 10.9
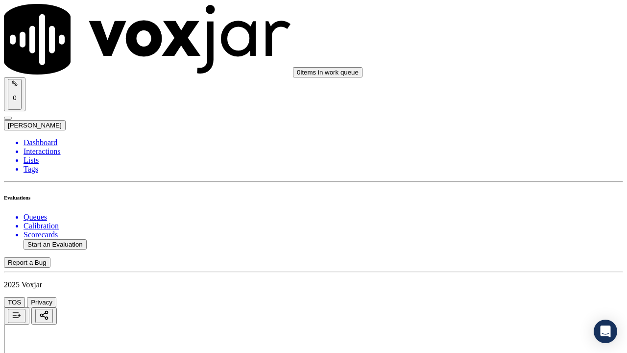
click at [507, 128] on div "Yes" at bounding box center [522, 125] width 111 height 9
click at [510, 248] on div "Yes" at bounding box center [522, 248] width 111 height 9
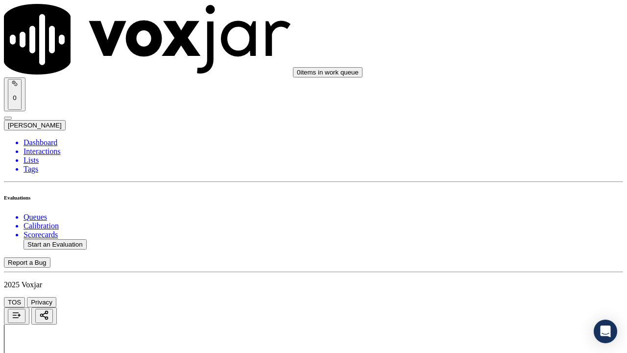
drag, startPoint x: 509, startPoint y: 114, endPoint x: 522, endPoint y: 212, distance: 98.8
click at [512, 118] on div "Yes" at bounding box center [522, 113] width 111 height 9
click at [492, 243] on div "Yes" at bounding box center [522, 239] width 111 height 9
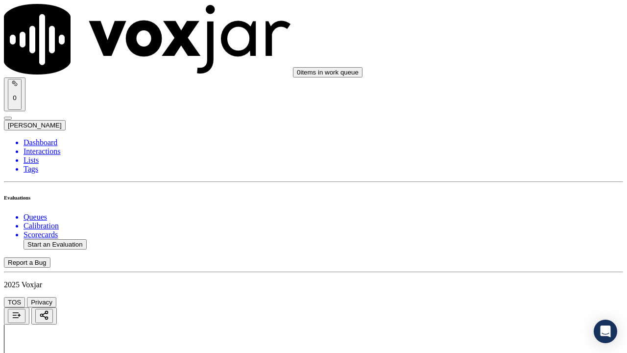
scroll to position [1665, 0]
click at [517, 207] on div "Yes" at bounding box center [522, 202] width 111 height 9
click at [496, 255] on div "Yes" at bounding box center [522, 250] width 111 height 9
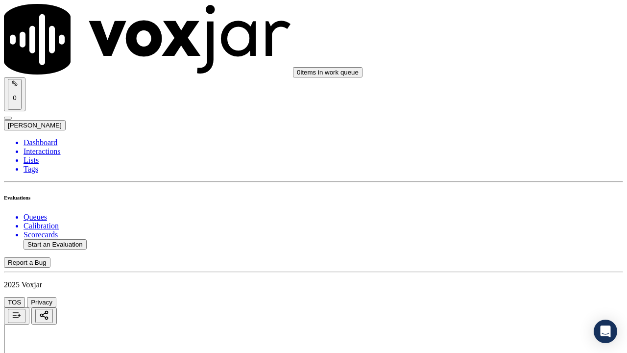
scroll to position [2056, 0]
click at [499, 60] on div "Yes" at bounding box center [522, 57] width 111 height 9
click at [512, 182] on div "Yes" at bounding box center [522, 181] width 111 height 9
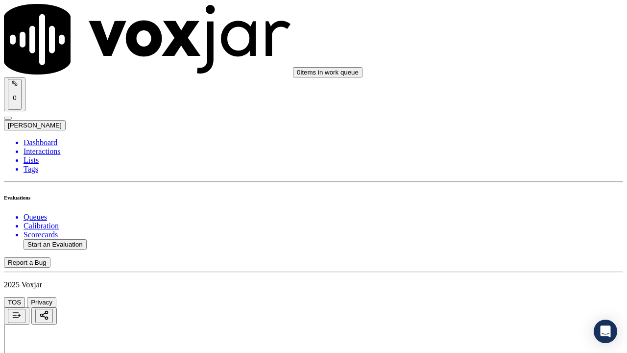
click at [496, 245] on div "Yes" at bounding box center [522, 240] width 111 height 9
click at [515, 160] on div "Yes" at bounding box center [522, 157] width 111 height 9
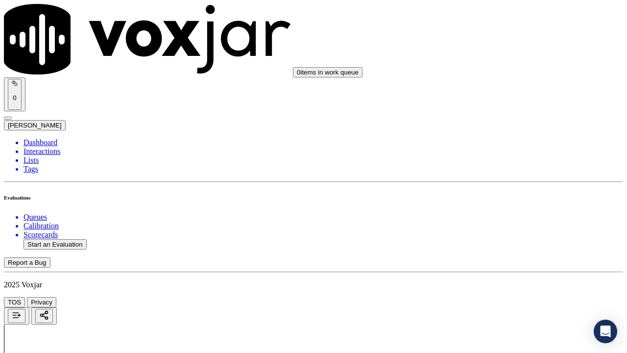
click at [503, 273] on div "Yes" at bounding box center [522, 292] width 111 height 9
click at [502, 260] on div "Yes" at bounding box center [522, 260] width 111 height 9
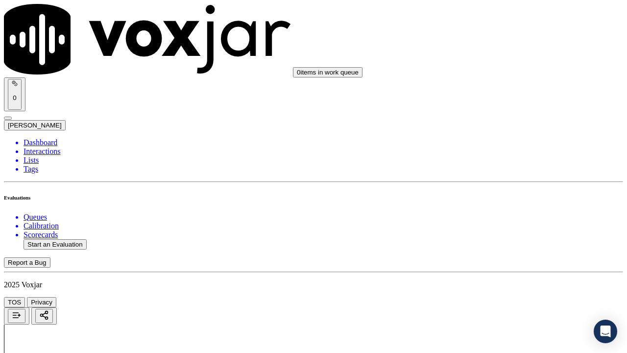
click at [516, 130] on div "Yes" at bounding box center [522, 125] width 111 height 9
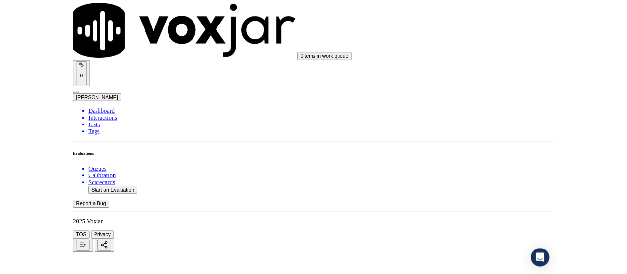
scroll to position [2847, 0]
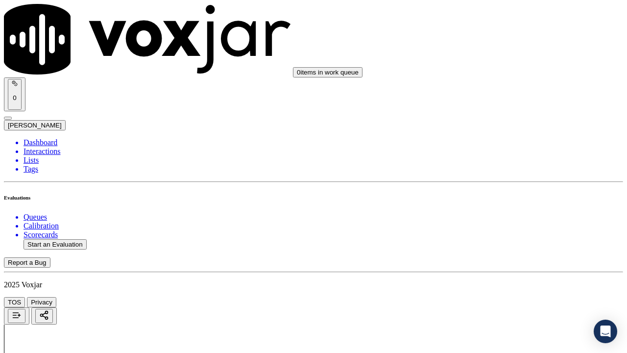
drag, startPoint x: 513, startPoint y: 230, endPoint x: 502, endPoint y: 287, distance: 58.3
click at [505, 246] on div "Yes" at bounding box center [522, 241] width 111 height 9
drag, startPoint x: 489, startPoint y: 306, endPoint x: 490, endPoint y: 312, distance: 5.5
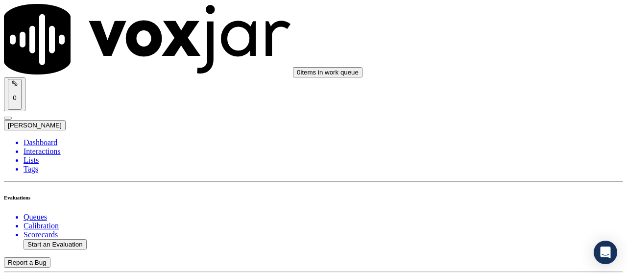
click at [69, 239] on button "Start an Evaluation" at bounding box center [55, 244] width 63 height 10
type input "20250827-173733_9049011328-all.mp3"
type input "mich"
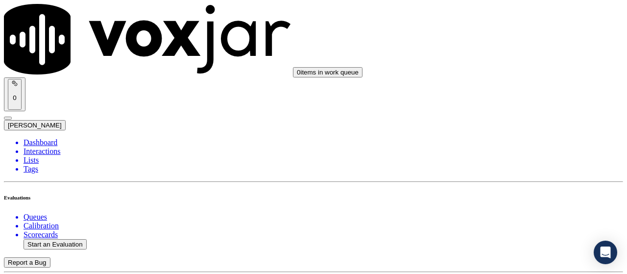
type input "[DATE]T14:21"
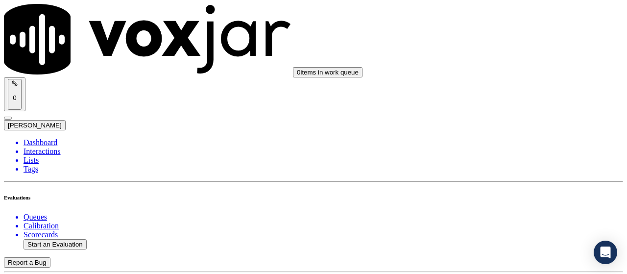
scroll to position [98, 0]
paste input "[PERSON_NAME]"
type input "[PERSON_NAME]"
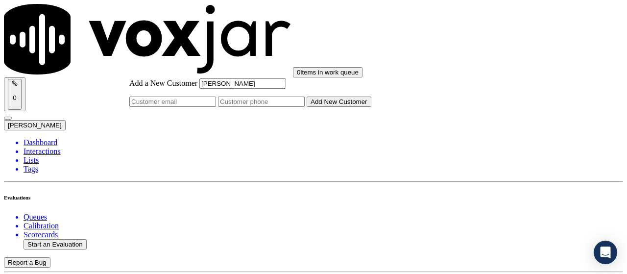
type input "[PERSON_NAME]"
click at [305, 107] on input "Add a New Customer" at bounding box center [261, 101] width 87 height 10
paste input "9049011328"
type input "9049011328"
click at [351, 107] on button "Add New Customer" at bounding box center [338, 101] width 65 height 10
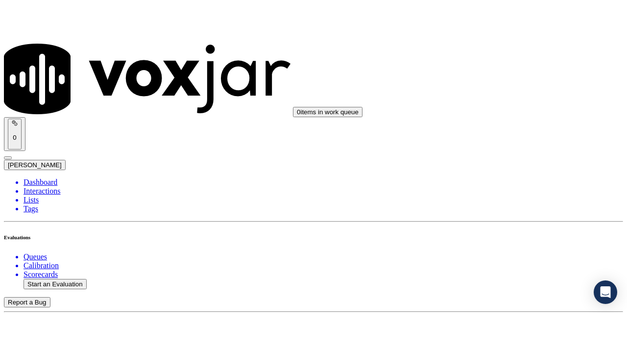
scroll to position [196, 0]
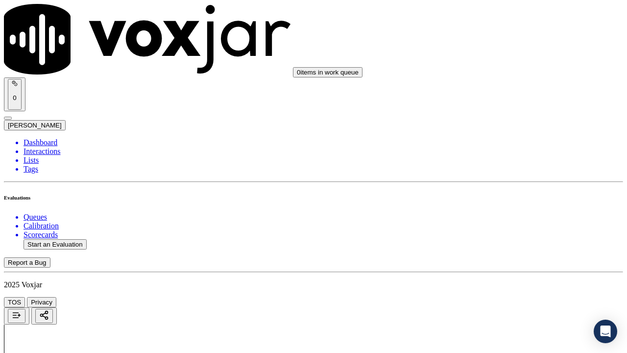
click at [504, 214] on div "Yes" at bounding box center [522, 209] width 111 height 9
click at [502, 250] on div "Yes" at bounding box center [522, 246] width 111 height 9
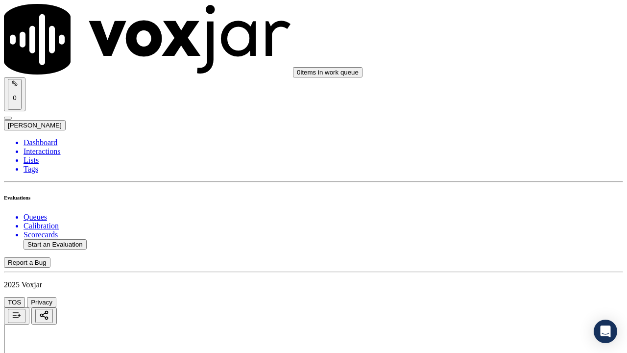
scroll to position [343, 0]
drag, startPoint x: 499, startPoint y: 133, endPoint x: 542, endPoint y: 236, distance: 110.8
click at [499, 130] on div "Yes" at bounding box center [522, 125] width 111 height 9
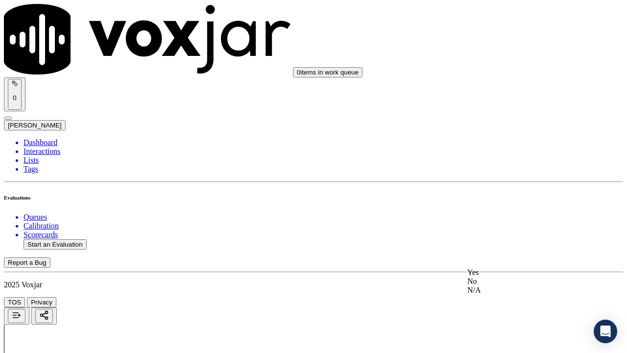
click at [502, 273] on div "N/A" at bounding box center [522, 289] width 111 height 9
click at [501, 122] on div "N/A" at bounding box center [522, 117] width 111 height 9
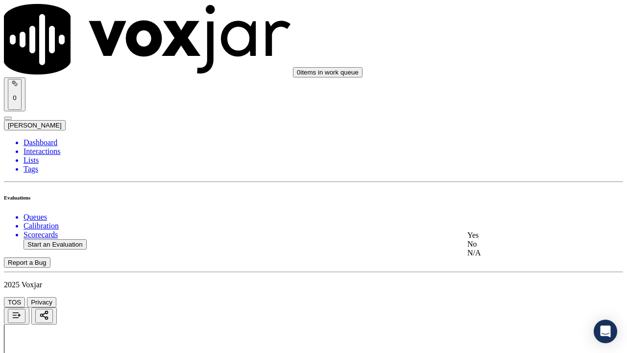
click at [496, 239] on div "Yes" at bounding box center [522, 235] width 111 height 9
click at [507, 93] on div "Yes" at bounding box center [522, 88] width 111 height 9
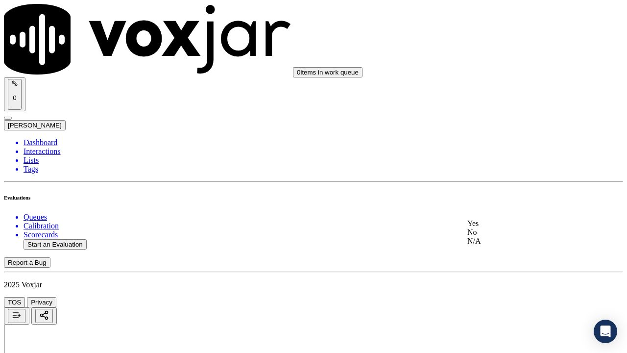
click at [503, 226] on div "Yes" at bounding box center [522, 223] width 111 height 9
click at [508, 204] on div "Yes" at bounding box center [522, 199] width 111 height 9
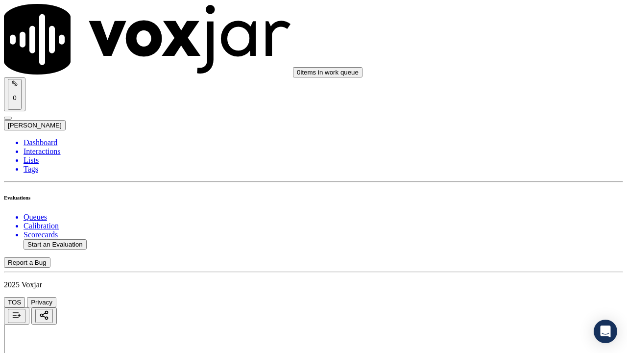
click at [513, 114] on div "Yes" at bounding box center [522, 113] width 111 height 9
click at [499, 243] on div "Yes" at bounding box center [522, 239] width 111 height 9
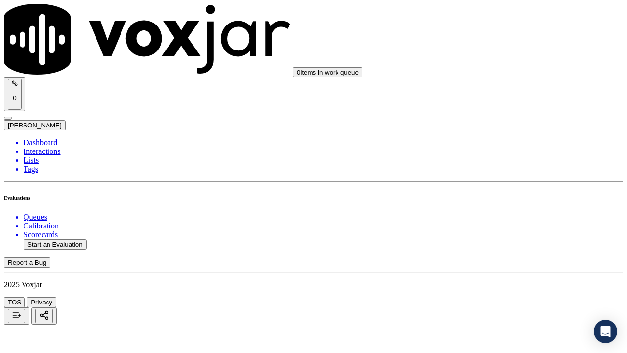
drag, startPoint x: 513, startPoint y: 213, endPoint x: 513, endPoint y: 226, distance: 12.7
click at [513, 207] on div "Yes" at bounding box center [522, 202] width 111 height 9
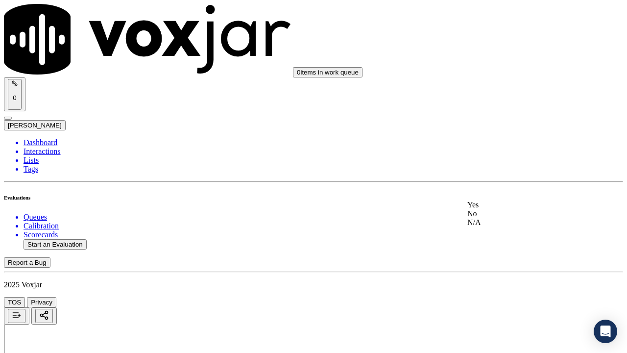
click at [506, 209] on div "Yes" at bounding box center [522, 204] width 111 height 9
click at [500, 94] on div "No" at bounding box center [522, 90] width 111 height 9
click at [497, 86] on div "Yes" at bounding box center [522, 81] width 111 height 9
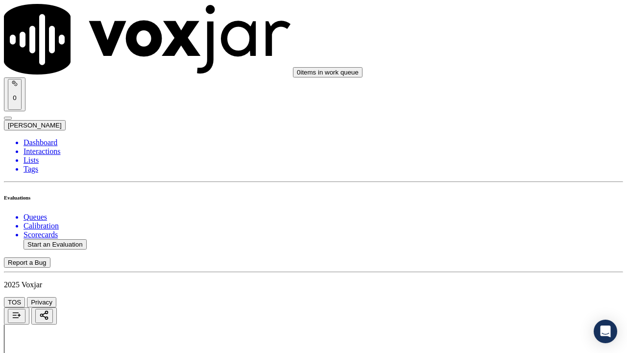
drag, startPoint x: 508, startPoint y: 312, endPoint x: 497, endPoint y: 316, distance: 11.3
click at [496, 257] on div "Yes" at bounding box center [522, 252] width 111 height 9
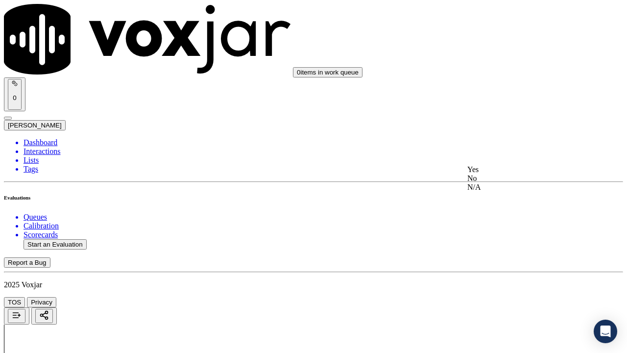
click at [496, 171] on div "Yes" at bounding box center [522, 169] width 111 height 9
click at [493, 162] on div "Yes" at bounding box center [522, 157] width 111 height 9
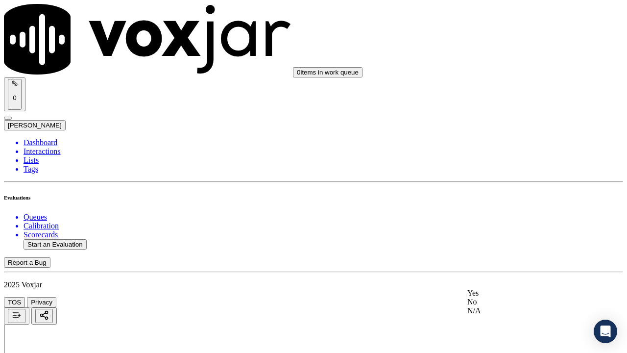
click at [503, 273] on div "Yes" at bounding box center [522, 292] width 111 height 9
click at [497, 130] on div "Yes" at bounding box center [522, 125] width 111 height 9
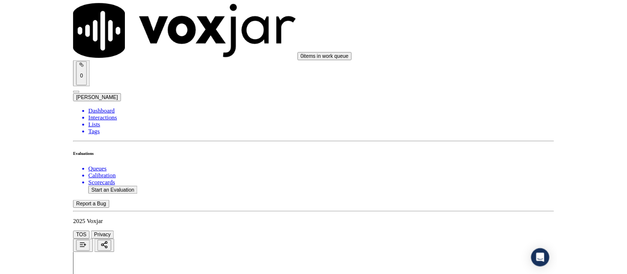
scroll to position [2847, 0]
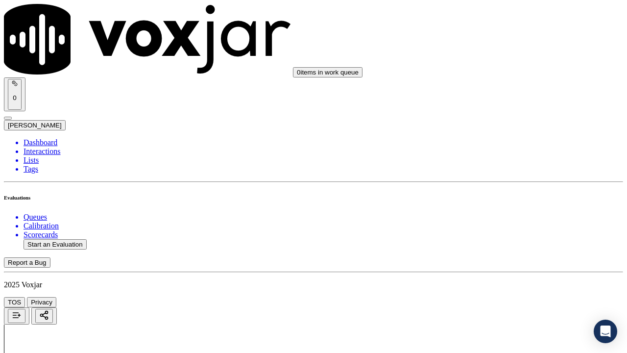
click at [504, 111] on div "Yes" at bounding box center [522, 106] width 111 height 9
click at [494, 239] on div "Yes" at bounding box center [522, 241] width 111 height 9
